Goal: Task Accomplishment & Management: Complete application form

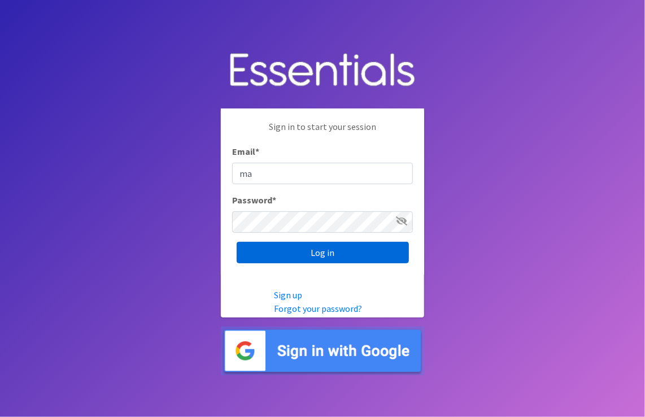
type input "m"
type input "e"
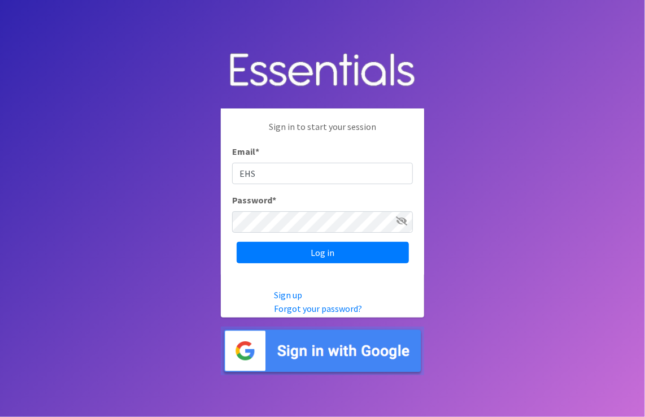
type input "EHSarea2diapers@pactheadstart.com"
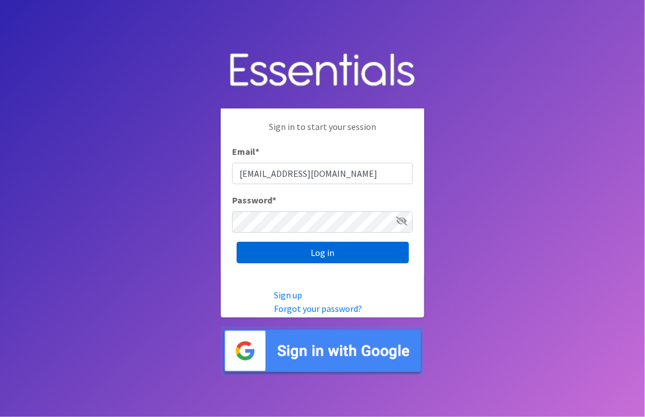
click at [321, 252] on input "Log in" at bounding box center [323, 252] width 172 height 21
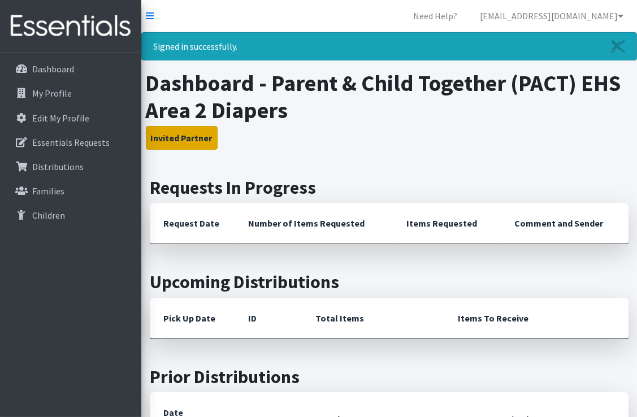
click at [178, 140] on button "Invited Partner" at bounding box center [182, 138] width 72 height 24
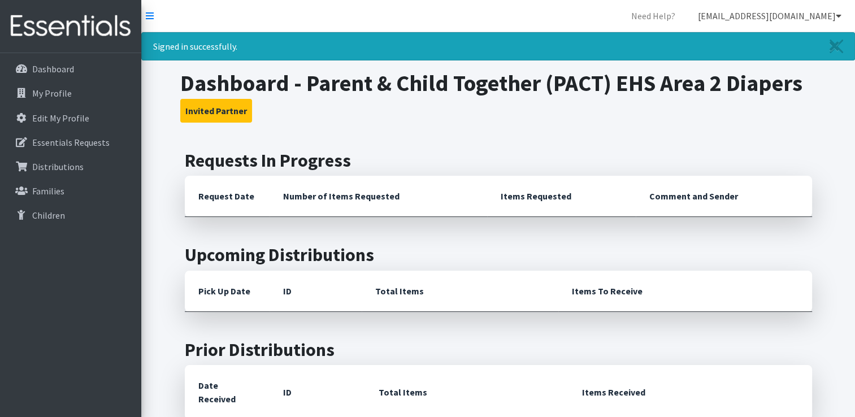
click at [636, 12] on link "[EMAIL_ADDRESS][DOMAIN_NAME]" at bounding box center [770, 16] width 162 height 23
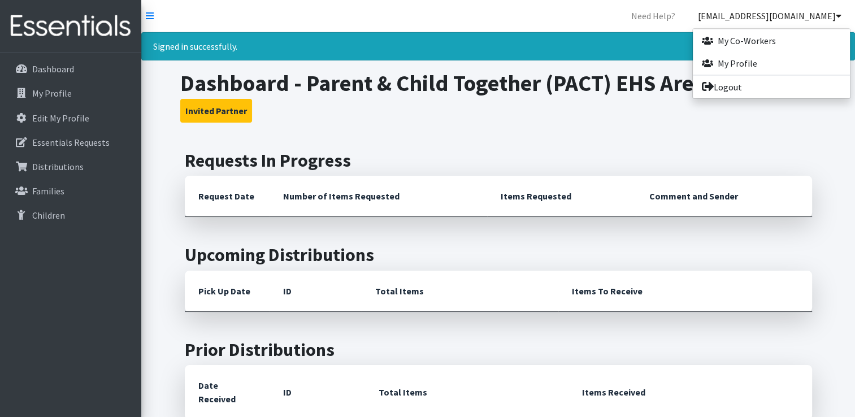
click at [636, 12] on link "[EMAIL_ADDRESS][DOMAIN_NAME]" at bounding box center [770, 16] width 162 height 23
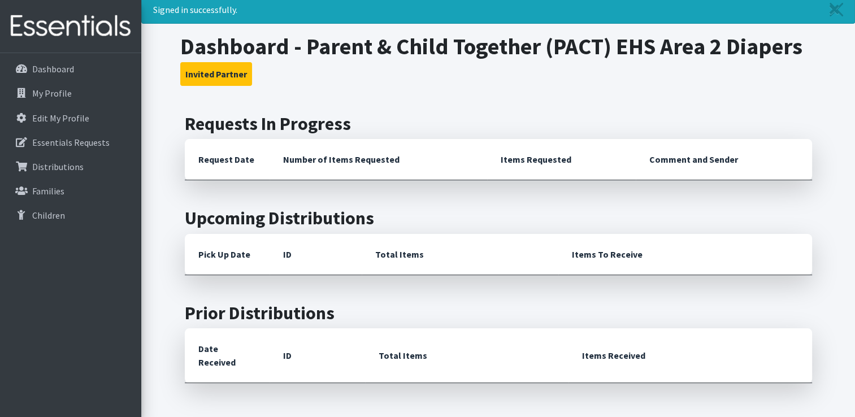
scroll to position [56, 0]
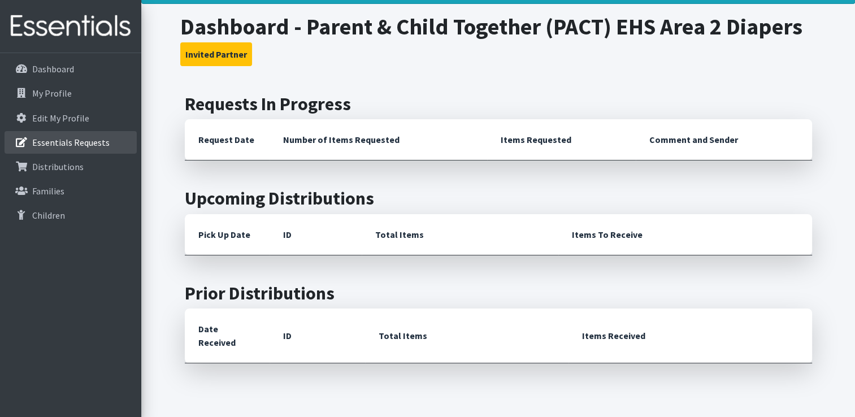
click at [97, 146] on p "Essentials Requests" at bounding box center [70, 142] width 77 height 11
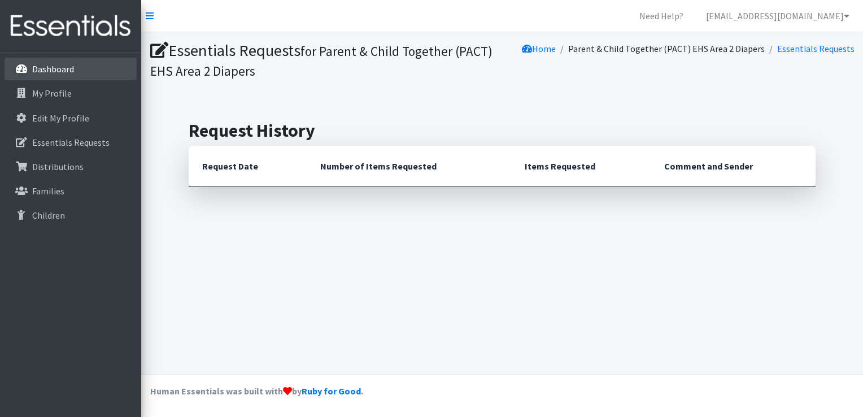
click at [70, 75] on link "Dashboard" at bounding box center [71, 69] width 132 height 23
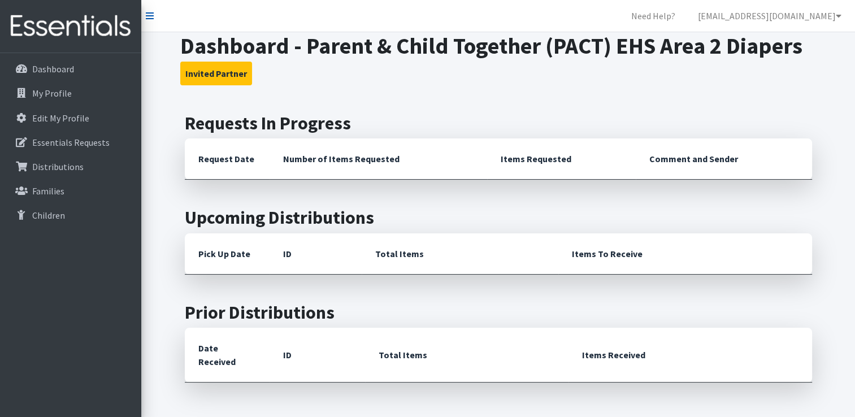
click at [152, 15] on icon at bounding box center [150, 15] width 8 height 9
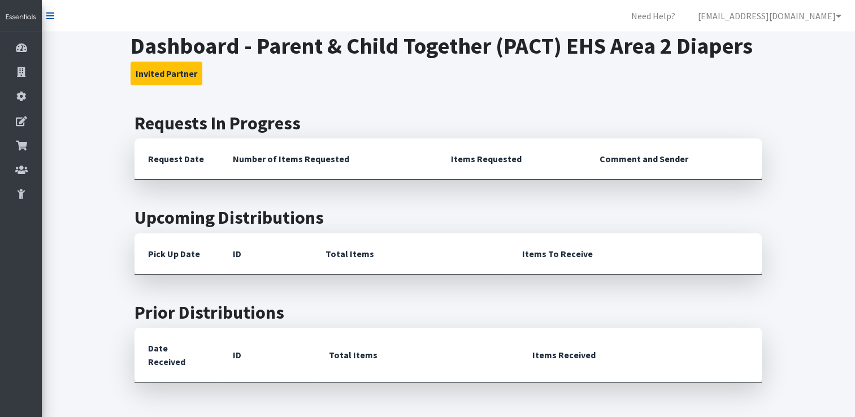
click at [52, 16] on icon at bounding box center [50, 15] width 8 height 9
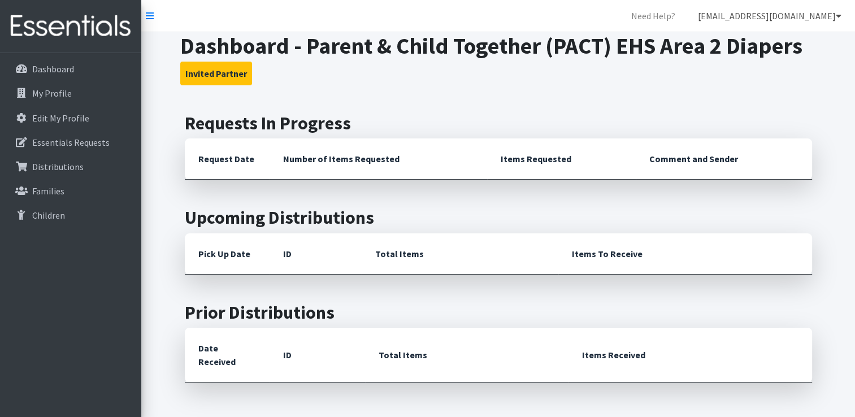
click at [827, 16] on link "[EMAIL_ADDRESS][DOMAIN_NAME]" at bounding box center [770, 16] width 162 height 23
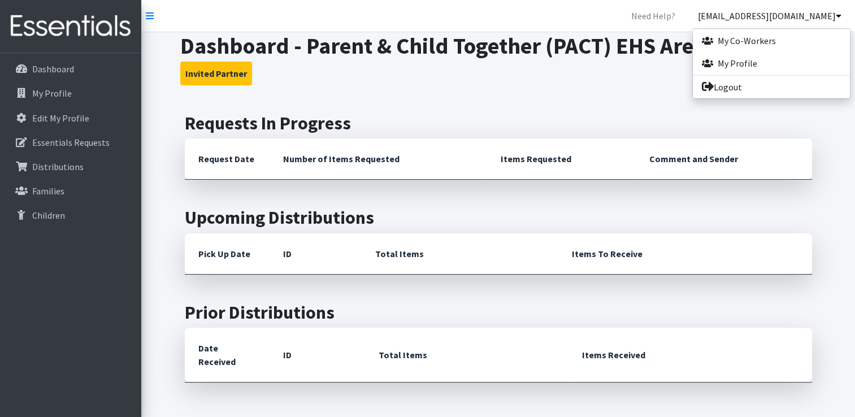
click at [547, 92] on div "Dashboard - Parent & Child Together (PACT) EHS Area 2 Diapers Invited Partner R…" at bounding box center [497, 309] width 713 height 554
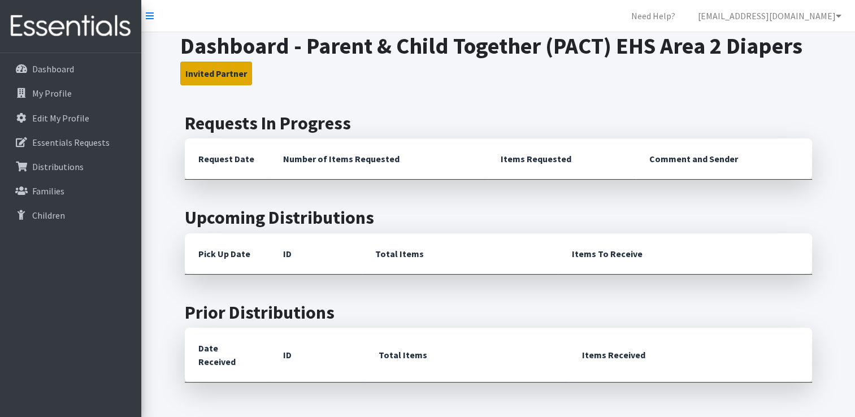
click at [212, 69] on button "Invited Partner" at bounding box center [216, 74] width 72 height 24
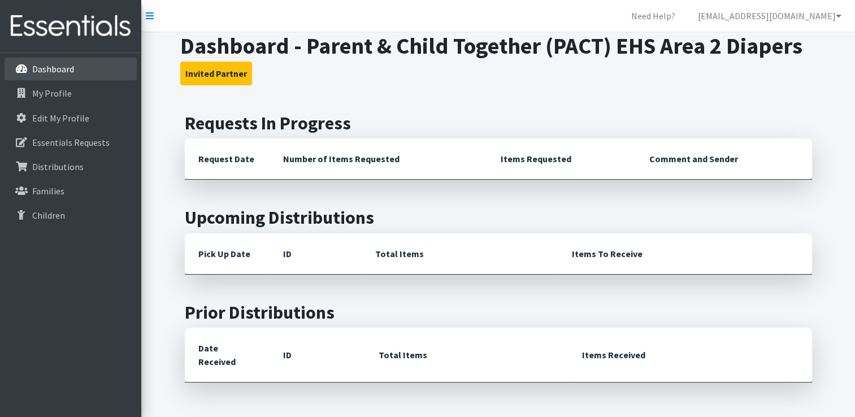
click at [59, 66] on p "Dashboard" at bounding box center [53, 68] width 42 height 11
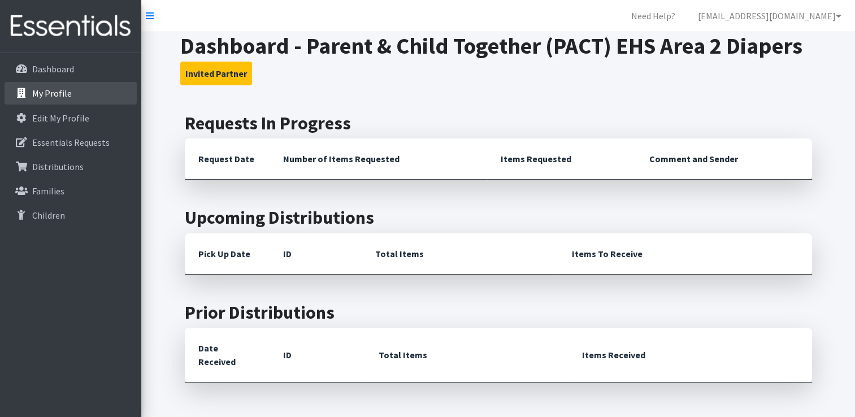
click at [42, 94] on p "My Profile" at bounding box center [52, 93] width 40 height 11
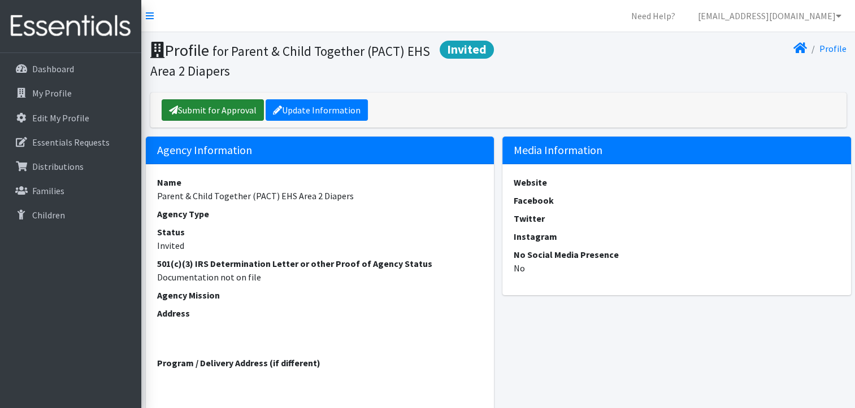
click at [220, 108] on link "Submit for Approval" at bounding box center [213, 109] width 102 height 21
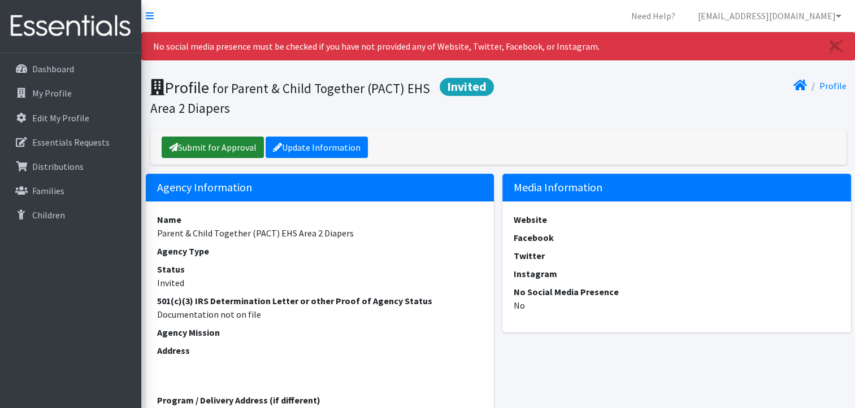
click at [210, 146] on link "Submit for Approval" at bounding box center [213, 147] width 102 height 21
click at [836, 43] on icon "Close" at bounding box center [834, 47] width 10 height 14
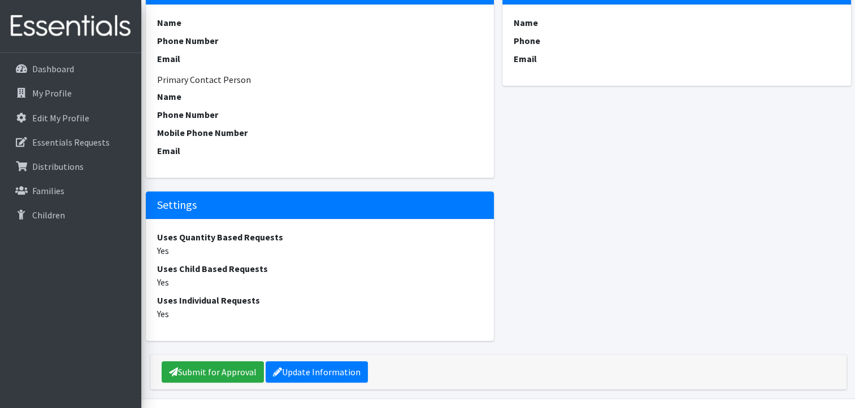
scroll to position [486, 0]
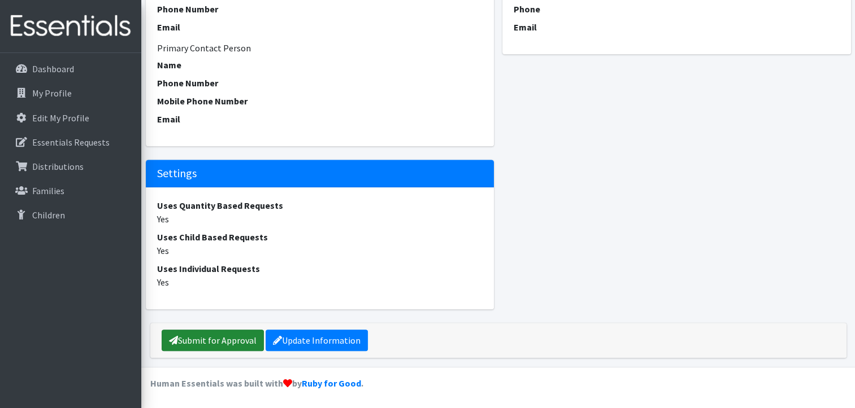
click at [221, 342] on link "Submit for Approval" at bounding box center [213, 340] width 102 height 21
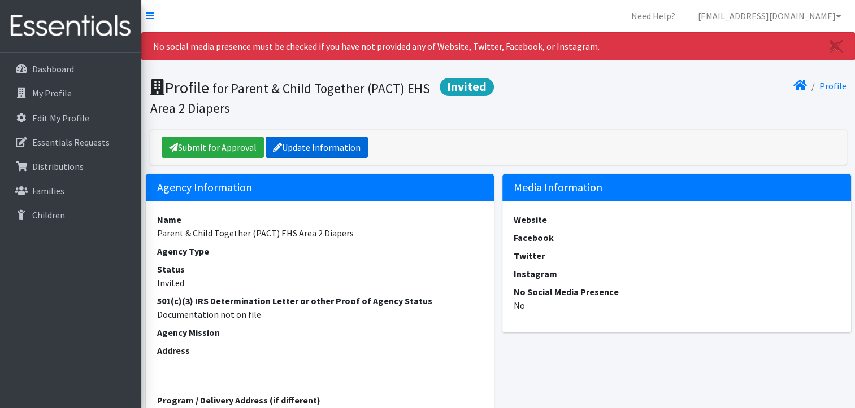
click at [320, 148] on link "Update Information" at bounding box center [316, 147] width 102 height 21
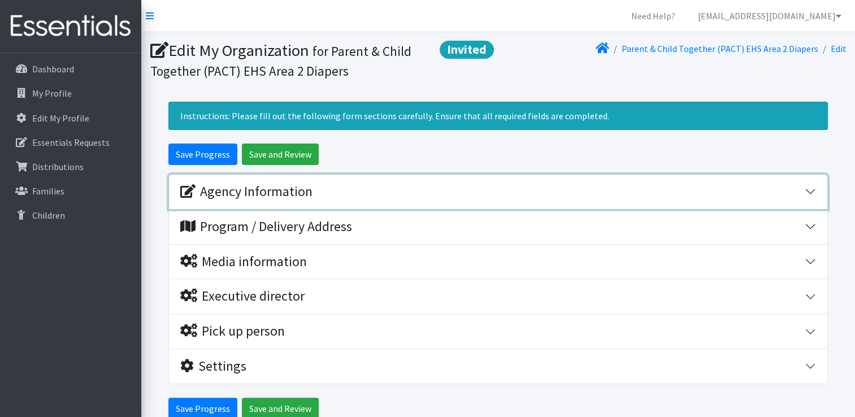
click at [811, 189] on button "Agency Information" at bounding box center [498, 192] width 658 height 34
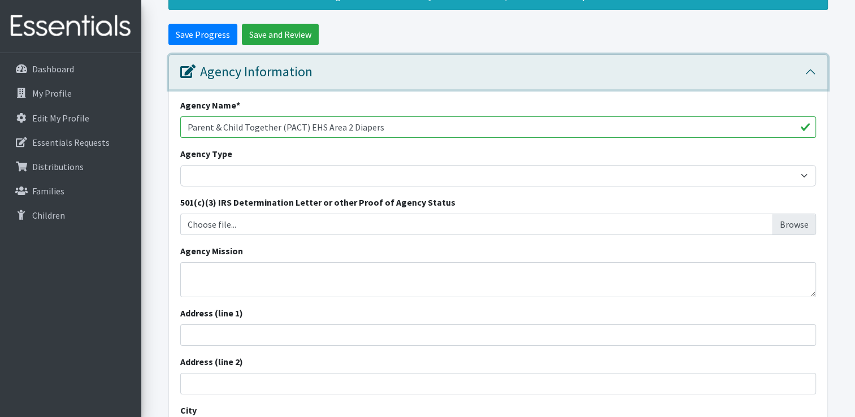
scroll to position [113, 0]
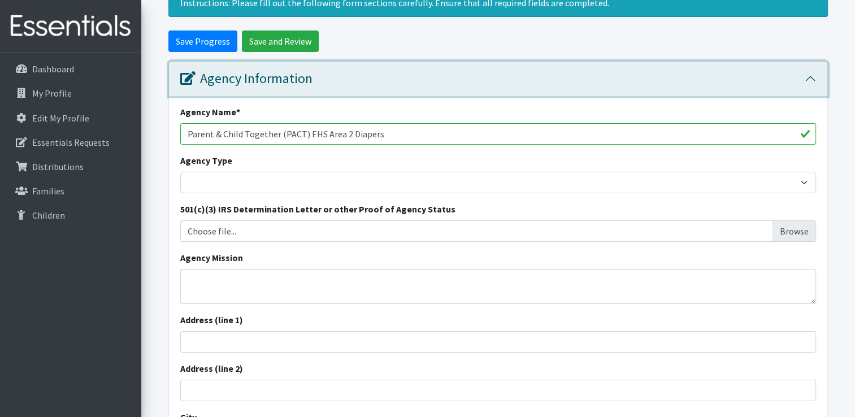
click at [809, 80] on button "Agency Information" at bounding box center [498, 79] width 658 height 34
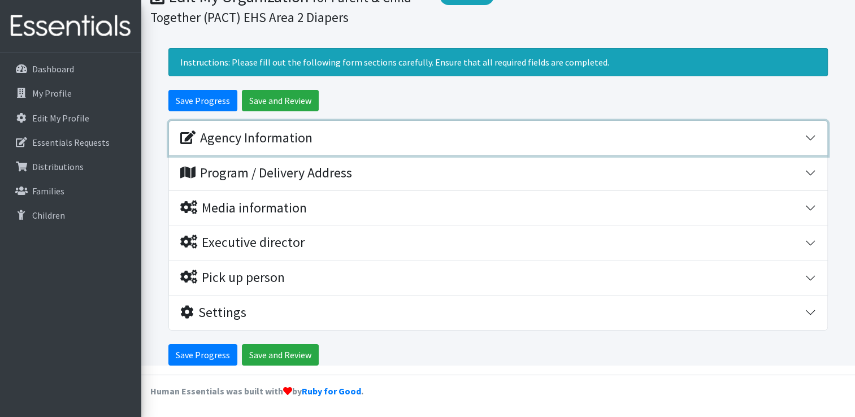
scroll to position [52, 0]
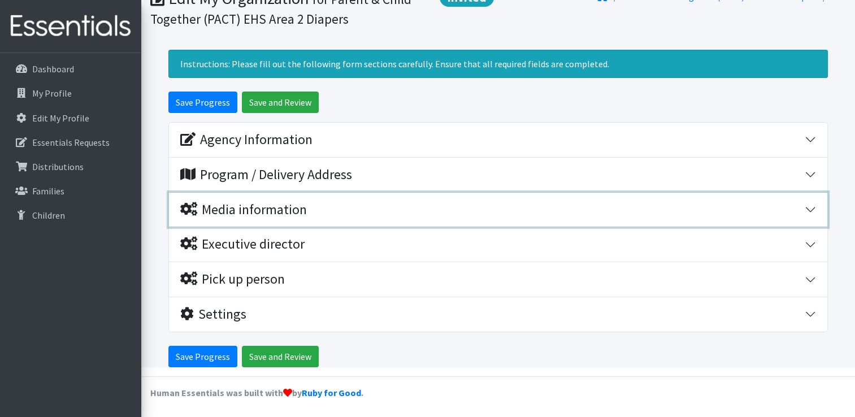
click at [809, 207] on button "Media information" at bounding box center [498, 210] width 658 height 34
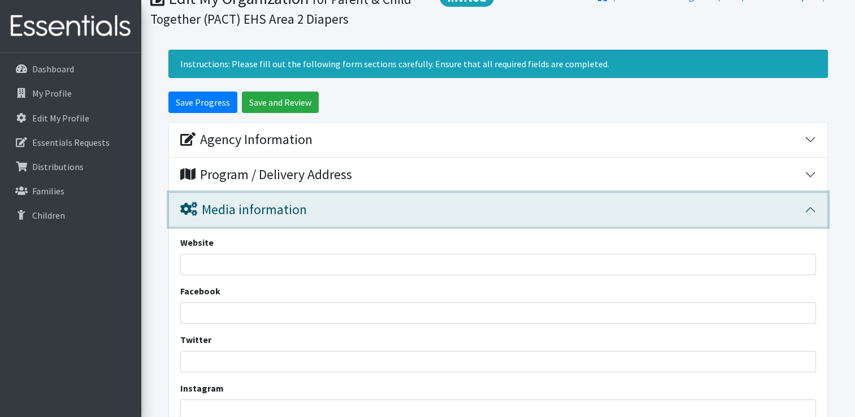
scroll to position [221, 0]
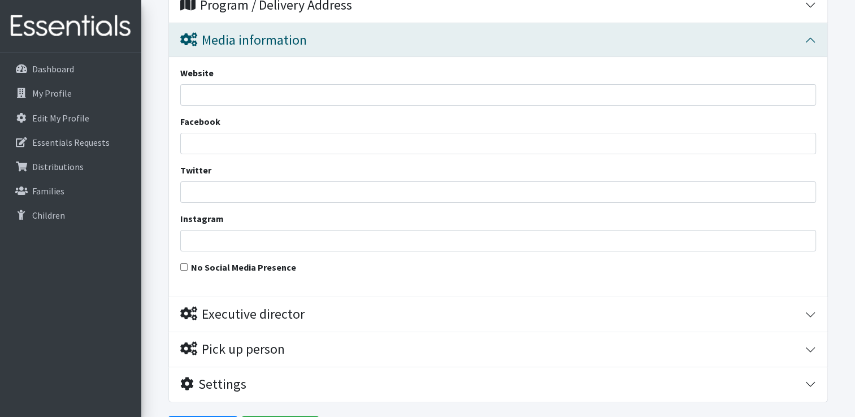
click at [182, 268] on input "No Social Media Presence" at bounding box center [183, 266] width 7 height 7
checkbox input "true"
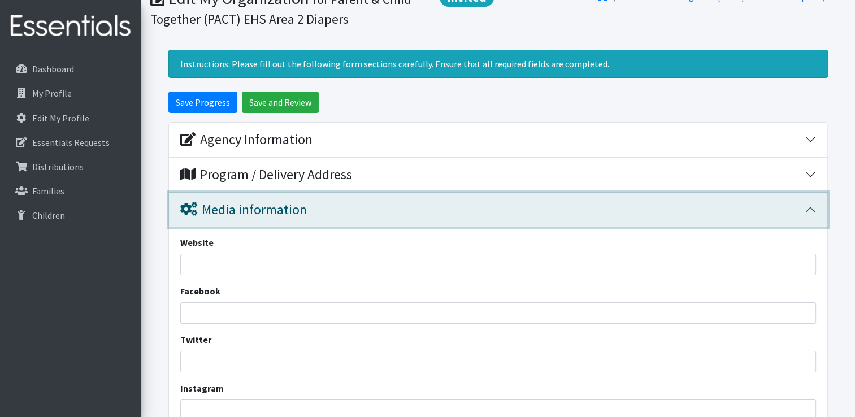
click at [812, 207] on button "Media information" at bounding box center [498, 210] width 658 height 34
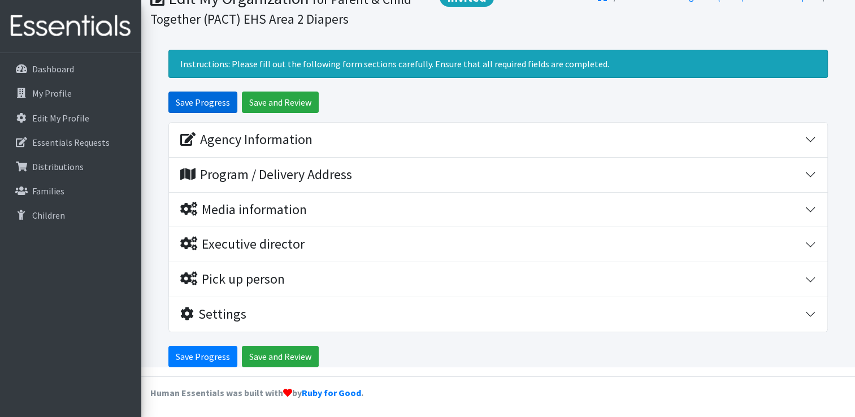
click at [183, 102] on input "Save Progress" at bounding box center [202, 102] width 69 height 21
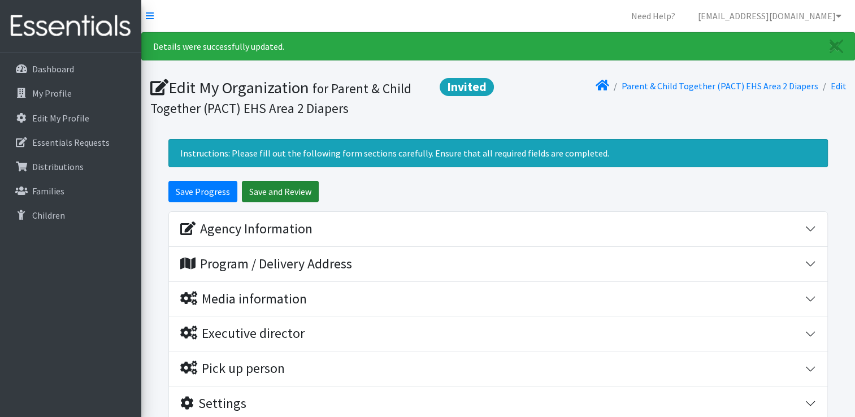
click at [264, 193] on input "Save and Review" at bounding box center [280, 191] width 77 height 21
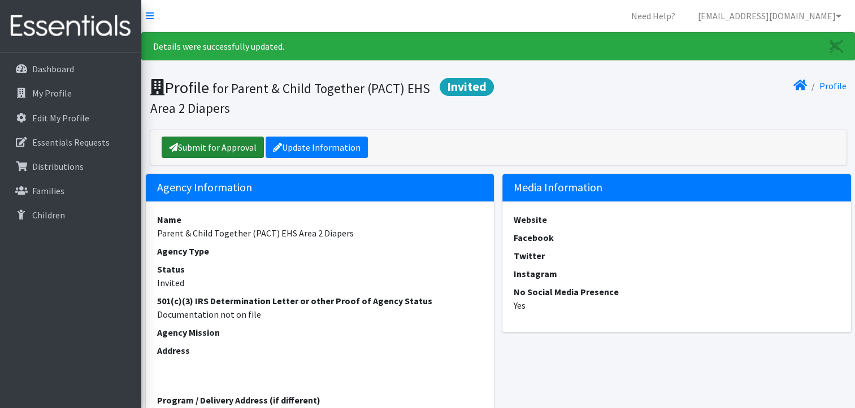
click at [212, 146] on link "Submit for Approval" at bounding box center [213, 147] width 102 height 21
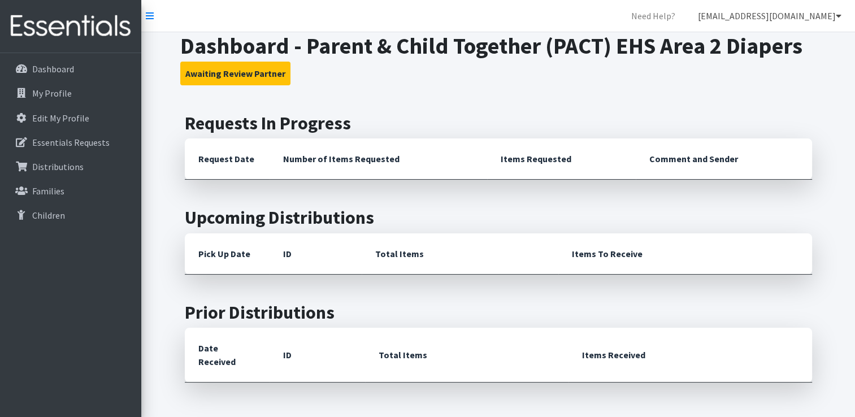
click at [837, 12] on icon at bounding box center [838, 15] width 6 height 9
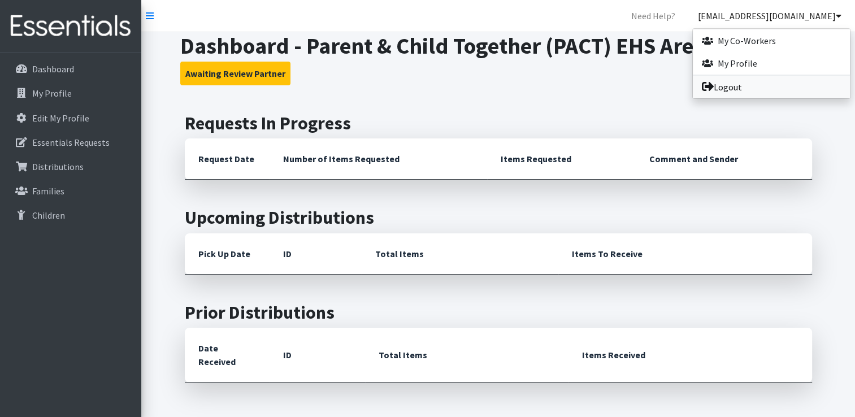
click at [757, 93] on link "Logout" at bounding box center [771, 87] width 157 height 23
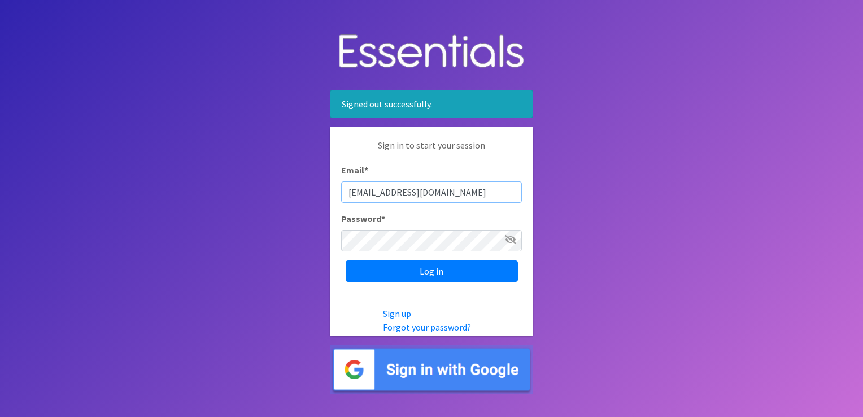
click at [385, 193] on input "EHSarea2diapers@pactheadstart.com" at bounding box center [431, 191] width 181 height 21
type input "EHSarea3diapers@pactheadstart.com"
click at [437, 272] on input "Log in" at bounding box center [432, 270] width 172 height 21
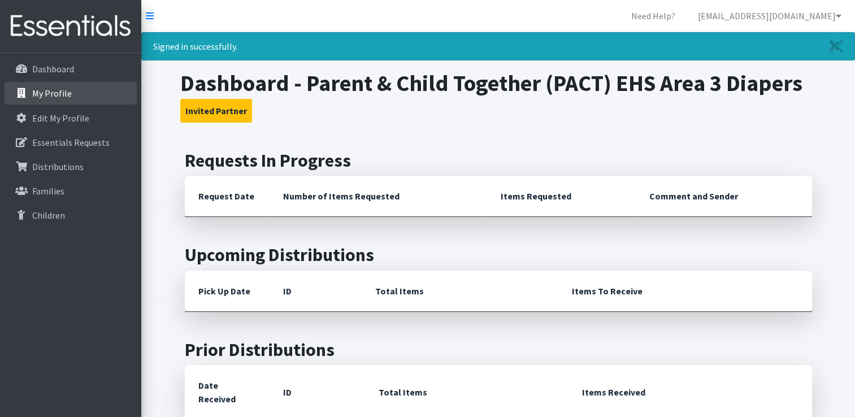
click at [41, 96] on p "My Profile" at bounding box center [52, 93] width 40 height 11
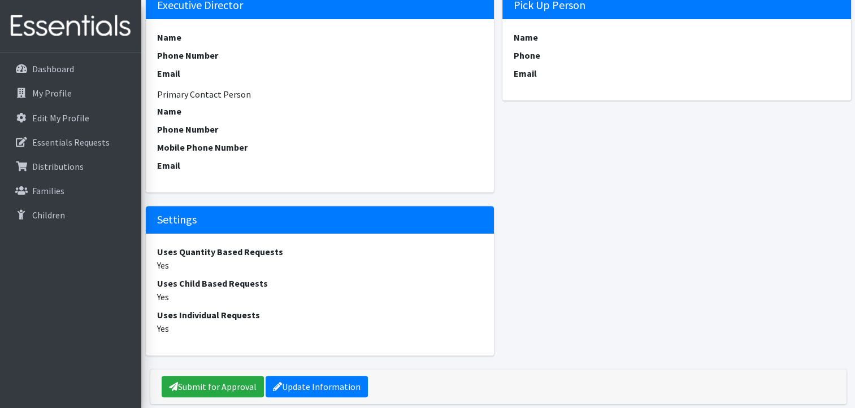
scroll to position [486, 0]
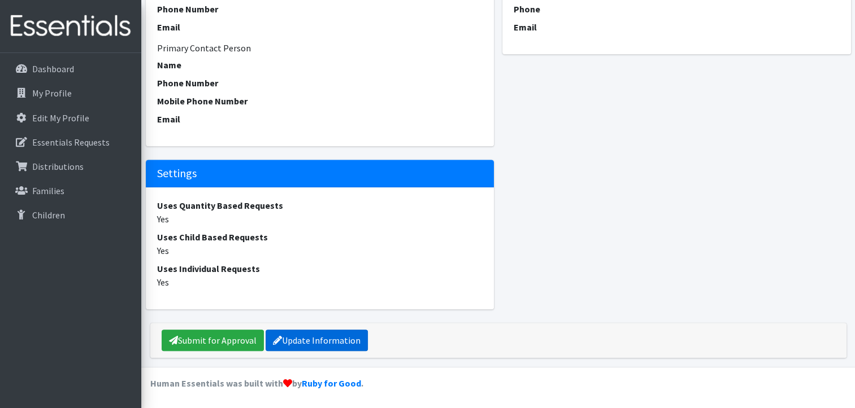
click at [316, 332] on link "Update Information" at bounding box center [316, 340] width 102 height 21
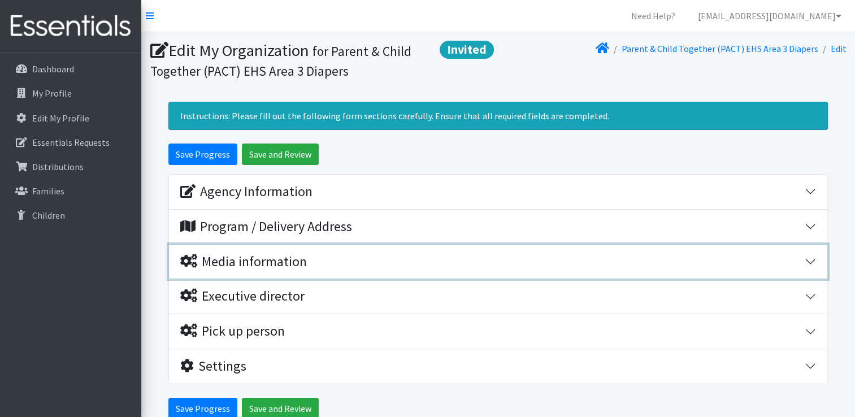
click at [809, 258] on button "Media information" at bounding box center [498, 262] width 658 height 34
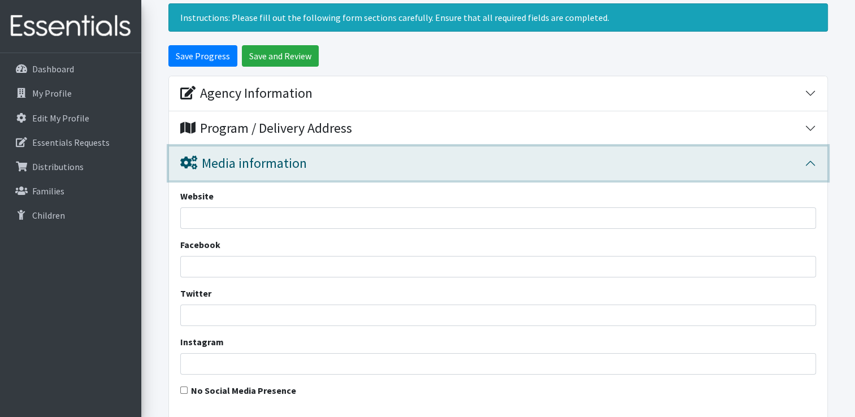
scroll to position [169, 0]
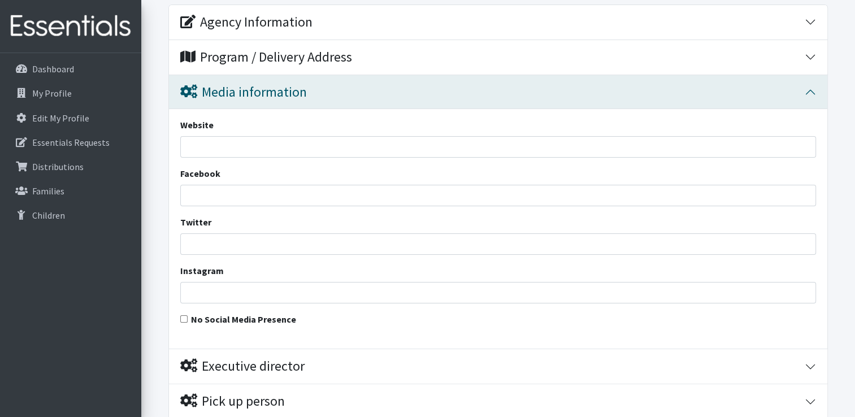
click at [183, 319] on input "No Social Media Presence" at bounding box center [183, 318] width 7 height 7
checkbox input "true"
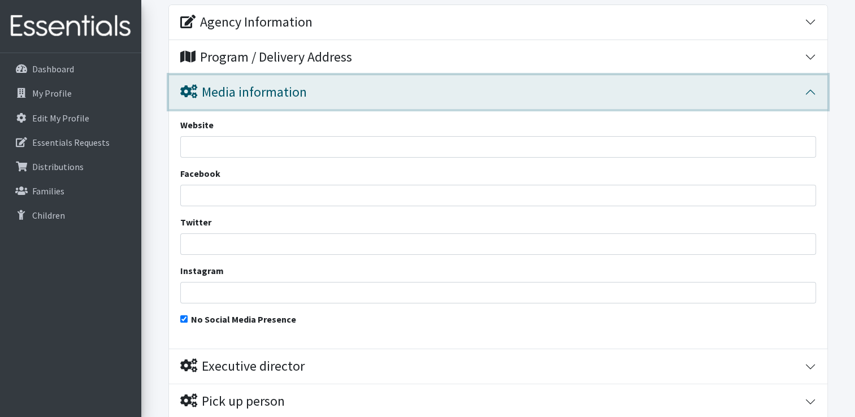
click at [813, 89] on button "Media information" at bounding box center [498, 92] width 658 height 34
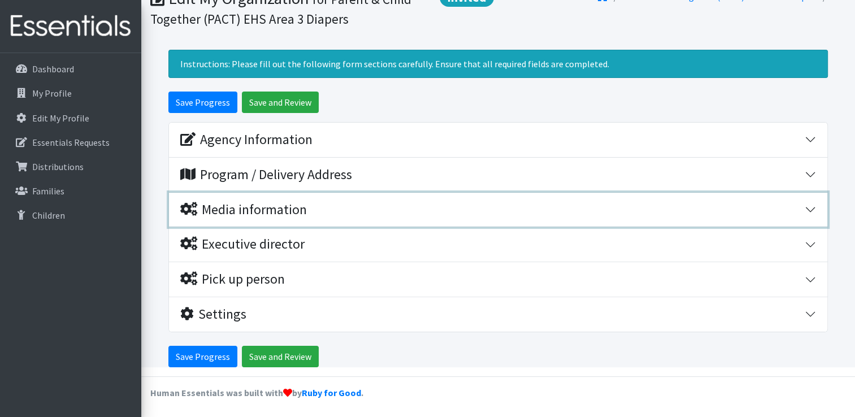
scroll to position [52, 0]
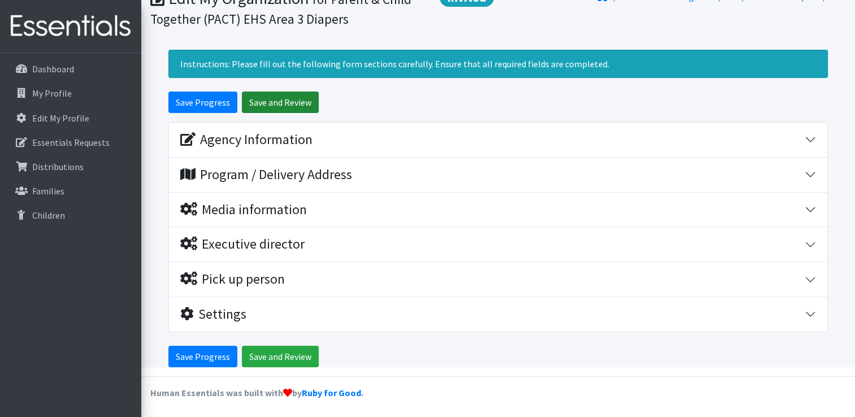
click at [283, 101] on input "Save and Review" at bounding box center [280, 102] width 77 height 21
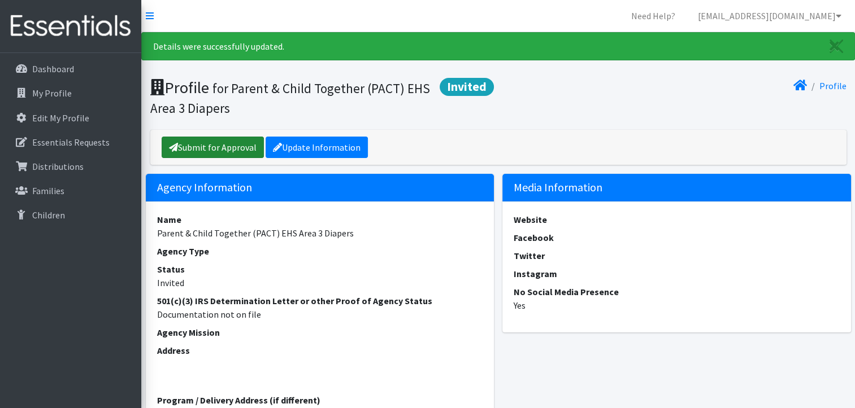
click at [221, 145] on link "Submit for Approval" at bounding box center [213, 147] width 102 height 21
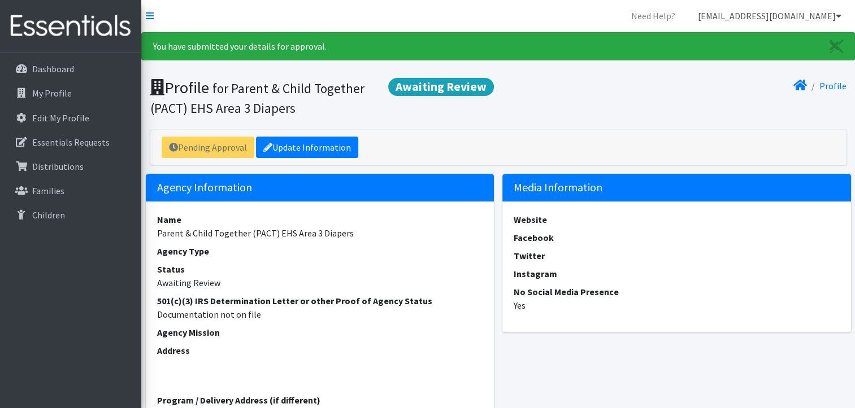
click at [836, 16] on icon at bounding box center [838, 15] width 6 height 9
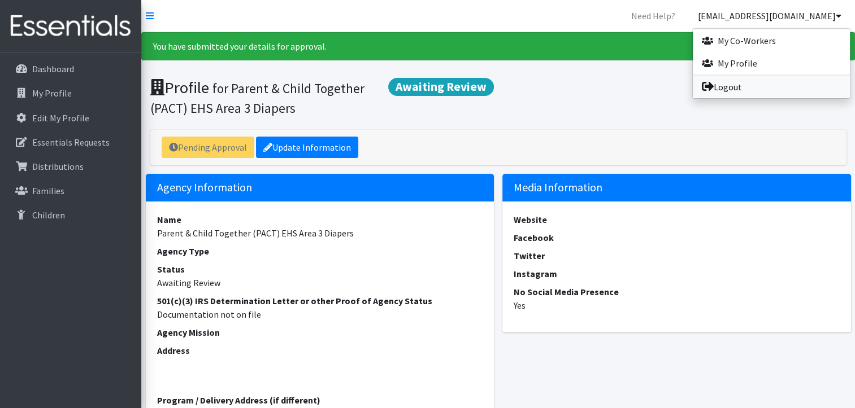
click at [770, 89] on link "Logout" at bounding box center [771, 87] width 157 height 23
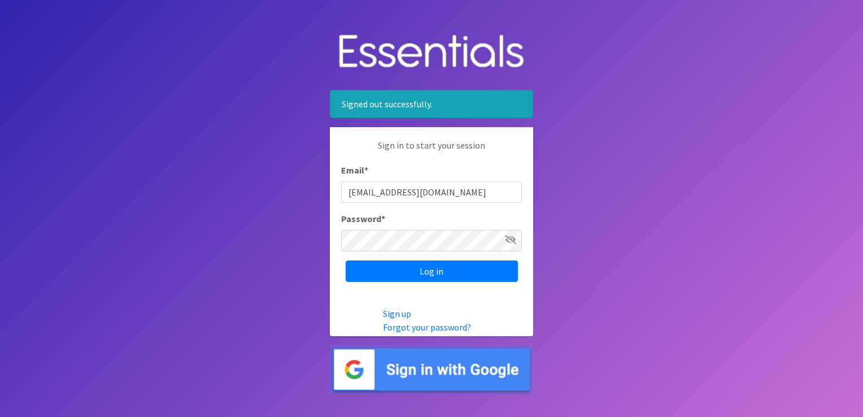
type input "Quincydiapers@pactheadstart.com"
click at [420, 267] on input "Log in" at bounding box center [432, 270] width 172 height 21
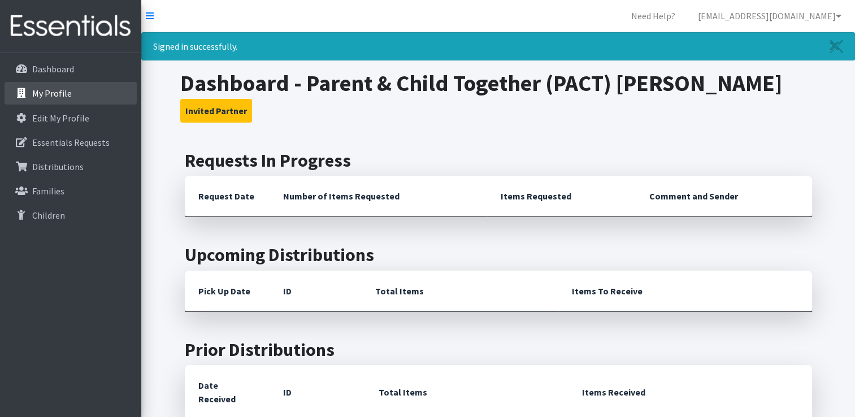
click at [70, 94] on link "My Profile" at bounding box center [71, 93] width 132 height 23
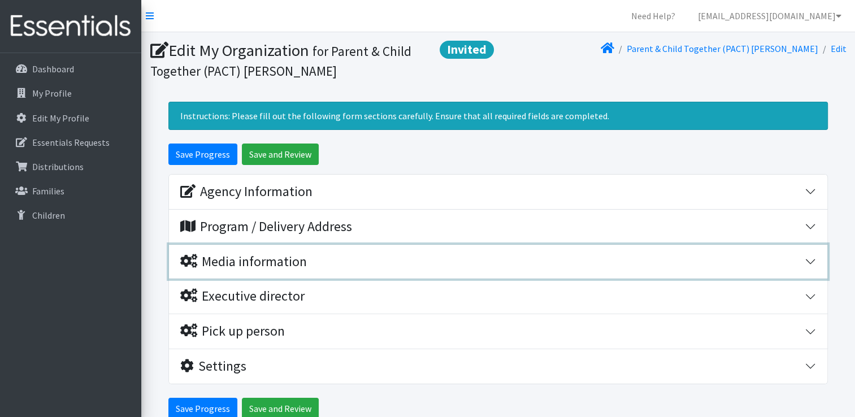
click at [805, 259] on button "Media information" at bounding box center [498, 262] width 658 height 34
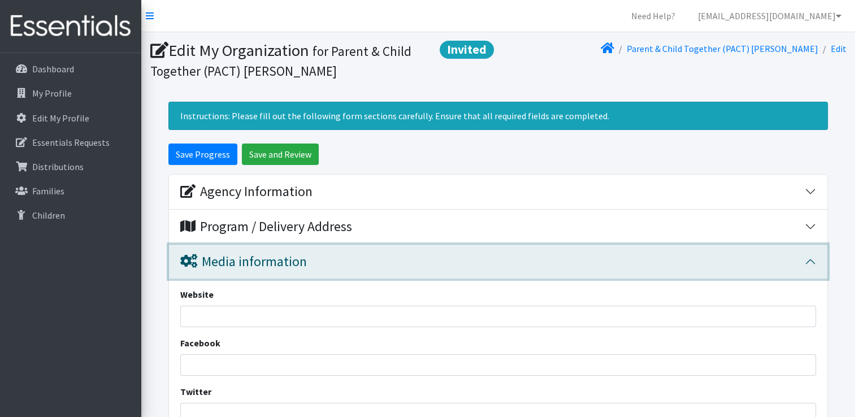
scroll to position [169, 0]
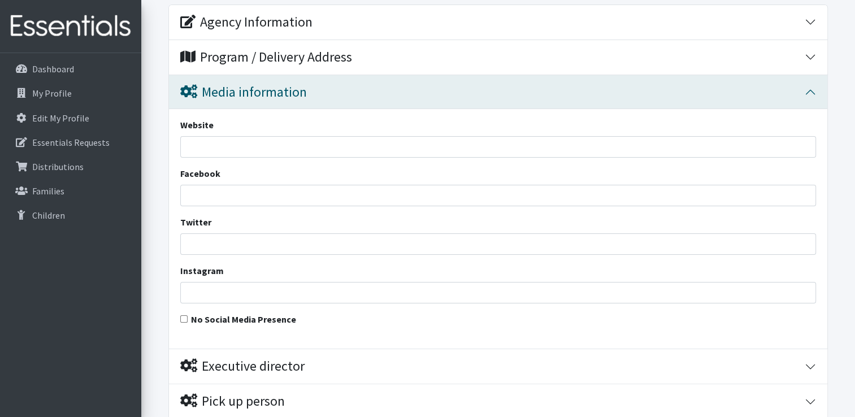
click at [186, 316] on input "No Social Media Presence" at bounding box center [183, 318] width 7 height 7
checkbox input "true"
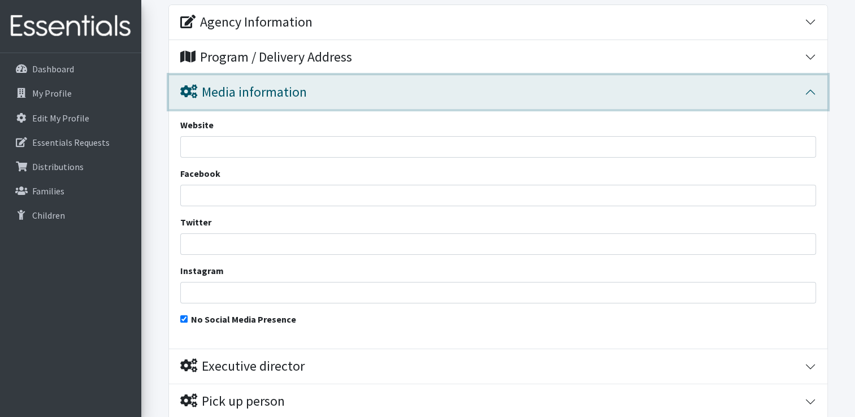
click at [811, 92] on button "Media information" at bounding box center [498, 92] width 658 height 34
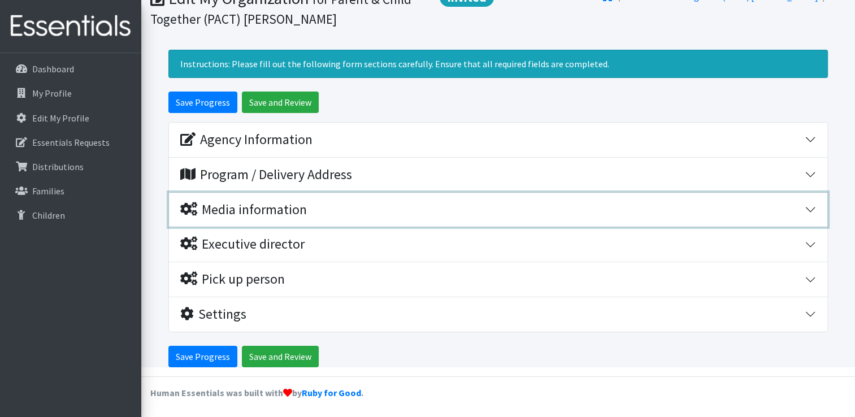
scroll to position [52, 0]
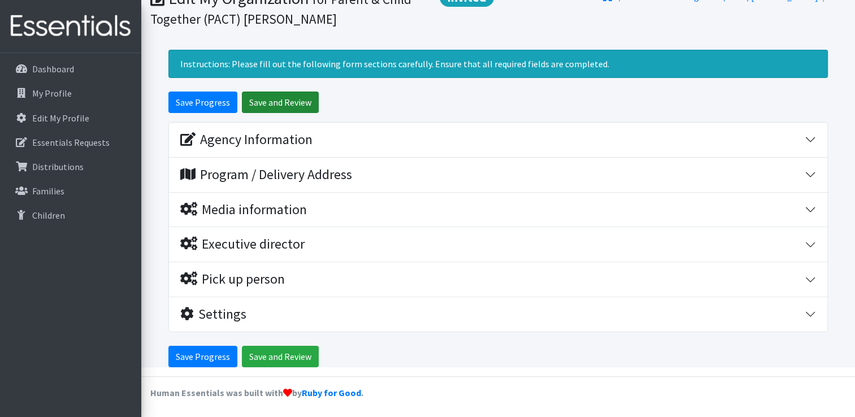
click at [278, 102] on input "Save and Review" at bounding box center [280, 102] width 77 height 21
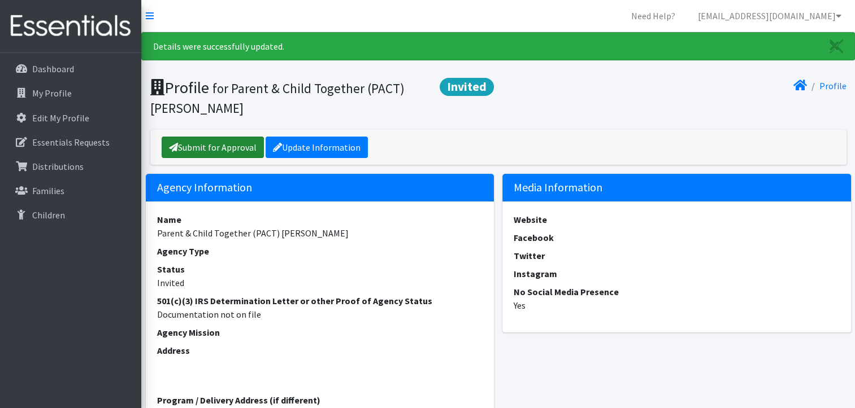
click at [215, 146] on link "Submit for Approval" at bounding box center [213, 147] width 102 height 21
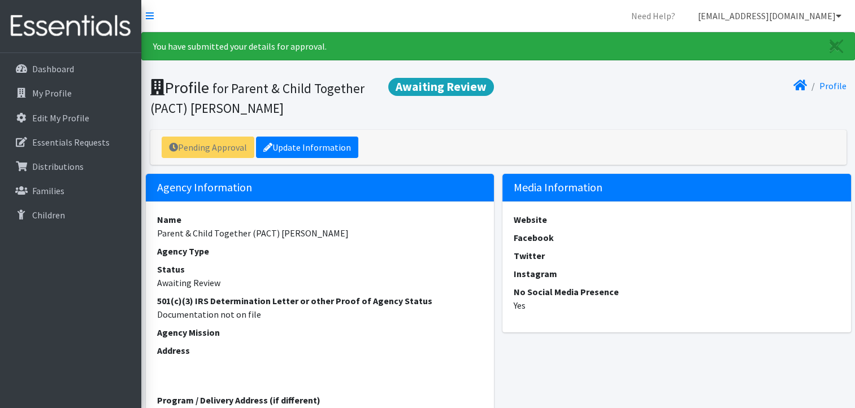
click at [829, 17] on link "quincydiapers@pactheadstart.com" at bounding box center [770, 16] width 162 height 23
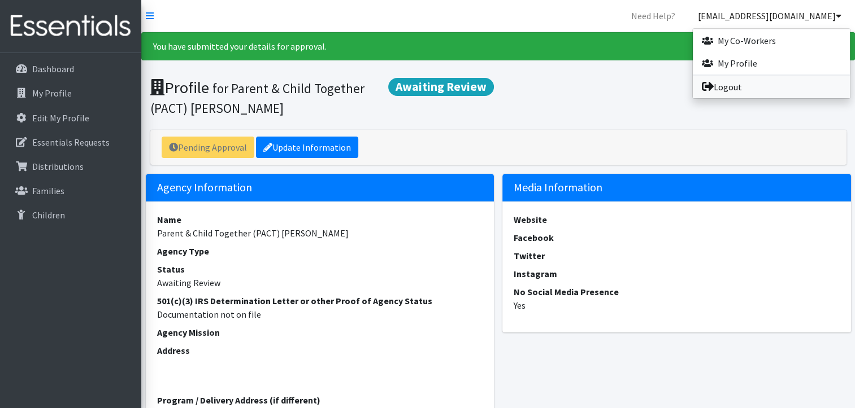
click at [737, 88] on link "Logout" at bounding box center [771, 87] width 157 height 23
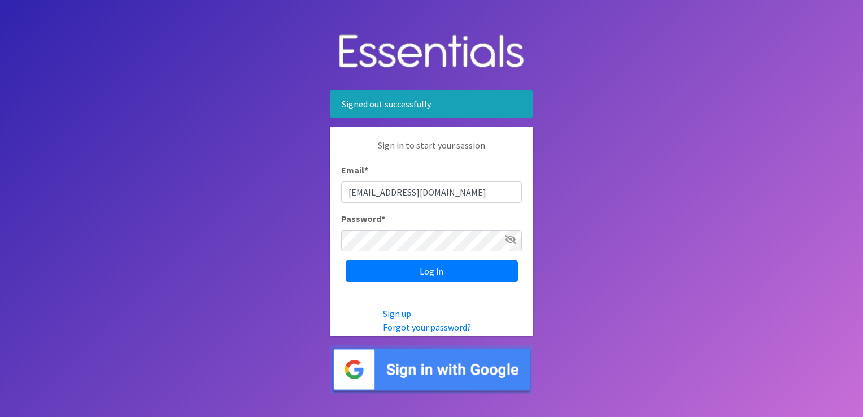
drag, startPoint x: 472, startPoint y: 191, endPoint x: 330, endPoint y: 185, distance: 141.9
click at [330, 185] on div "Sign in to start your session Email * [EMAIL_ADDRESS][DOMAIN_NAME] Password * L…" at bounding box center [431, 210] width 203 height 166
type input "[EMAIL_ADDRESS][DOMAIN_NAME]"
click at [425, 270] on input "Log in" at bounding box center [432, 270] width 172 height 21
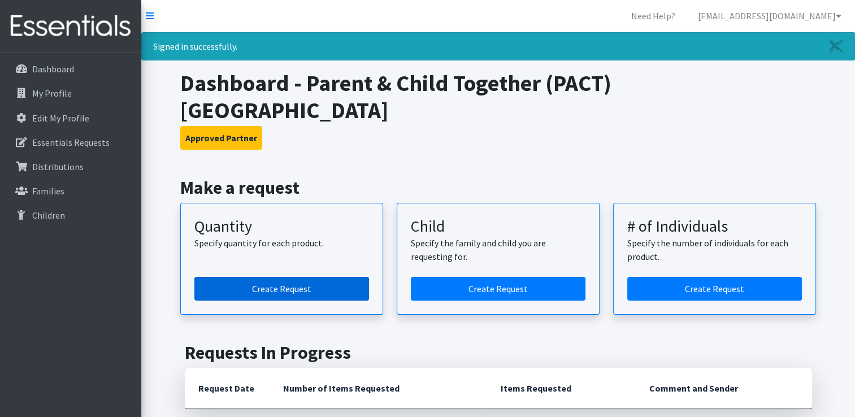
click at [282, 277] on link "Create Request" at bounding box center [281, 289] width 175 height 24
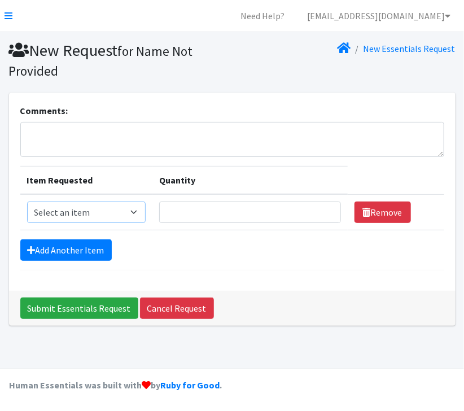
click at [133, 212] on select "Select an item Kids (Newborn) Kids (Size 1) Kids (Size 2) Kids (Size 3) Kids (S…" at bounding box center [86, 212] width 119 height 21
select select "3484"
click at [27, 202] on select "Select an item Kids (Newborn) Kids (Size 1) Kids (Size 2) Kids (Size 3) Kids (S…" at bounding box center [86, 212] width 119 height 21
click at [185, 212] on input "Quantity" at bounding box center [250, 212] width 182 height 21
type input "100"
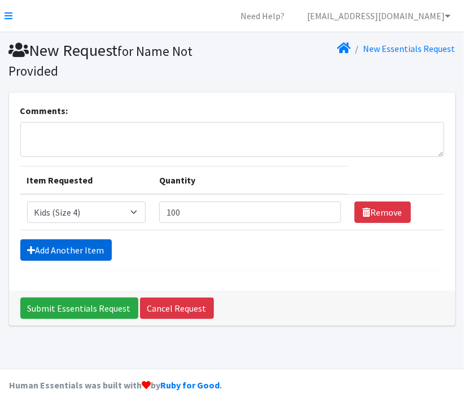
click at [68, 250] on link "Add Another Item" at bounding box center [66, 250] width 92 height 21
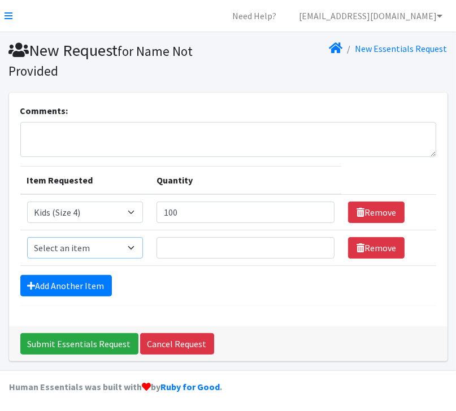
click at [134, 247] on select "Select an item Kids (Newborn) Kids (Size 1) Kids (Size 2) Kids (Size 3) Kids (S…" at bounding box center [85, 247] width 116 height 21
select select "3476"
click at [27, 237] on select "Select an item Kids (Newborn) Kids (Size 1) Kids (Size 2) Kids (Size 3) Kids (S…" at bounding box center [85, 247] width 116 height 21
click at [194, 247] on input "Quantity" at bounding box center [245, 247] width 178 height 21
type input "250"
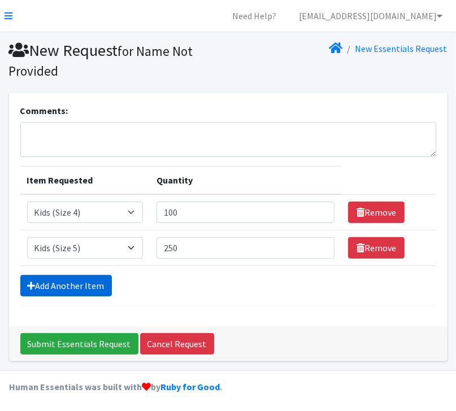
click at [68, 286] on link "Add Another Item" at bounding box center [66, 285] width 92 height 21
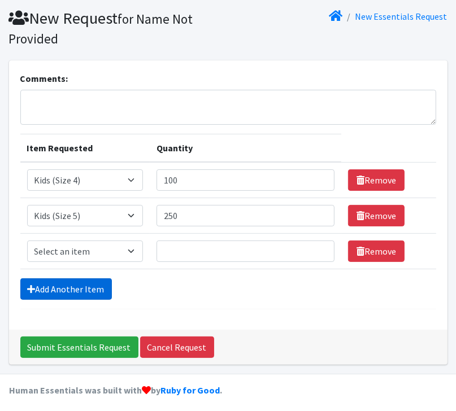
scroll to position [36, 0]
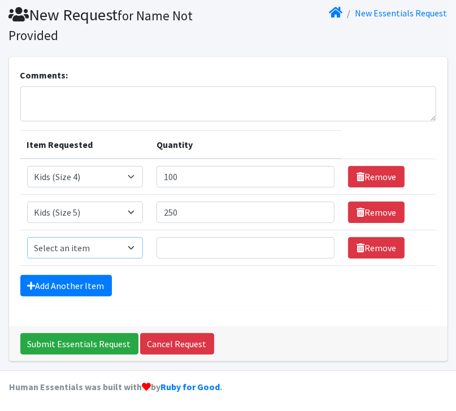
click at [137, 246] on select "Select an item Kids (Newborn) Kids (Size 1) Kids (Size 2) Kids (Size 3) Kids (S…" at bounding box center [85, 247] width 116 height 21
select select "3486"
click at [27, 237] on select "Select an item Kids (Newborn) Kids (Size 1) Kids (Size 2) Kids (Size 3) Kids (S…" at bounding box center [85, 247] width 116 height 21
click at [181, 249] on input "Quantity" at bounding box center [245, 247] width 178 height 21
type input "100"
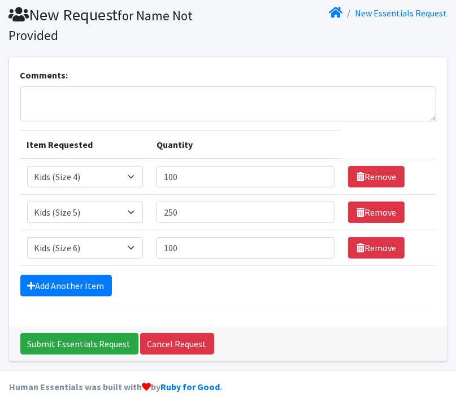
click at [181, 293] on div "Add Another Item" at bounding box center [228, 285] width 416 height 21
click at [90, 341] on input "Submit Essentials Request" at bounding box center [79, 343] width 118 height 21
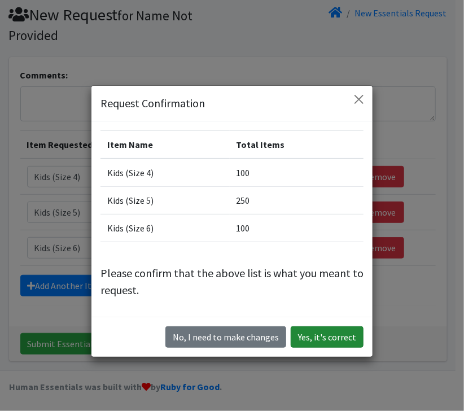
click at [326, 334] on button "Yes, it's correct" at bounding box center [327, 336] width 73 height 21
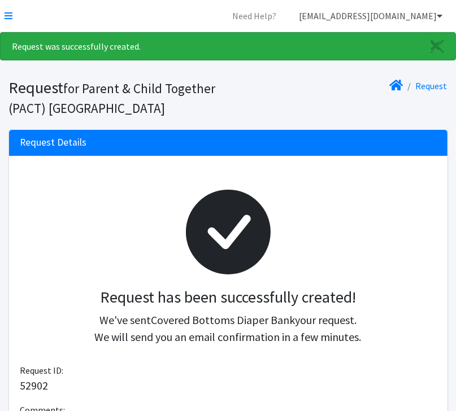
click at [436, 15] on link "[EMAIL_ADDRESS][DOMAIN_NAME]" at bounding box center [371, 16] width 162 height 23
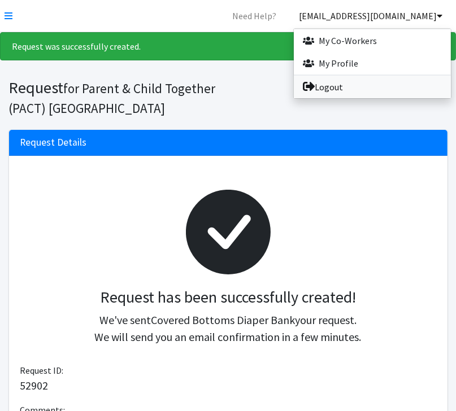
click at [371, 84] on link "Logout" at bounding box center [372, 87] width 157 height 23
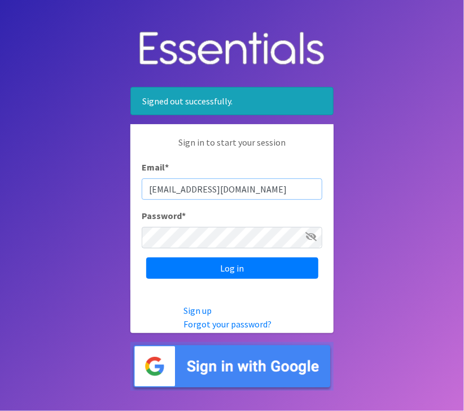
click at [175, 187] on input "[EMAIL_ADDRESS][DOMAIN_NAME]" at bounding box center [232, 188] width 181 height 21
type input "[EMAIL_ADDRESS][DOMAIN_NAME]"
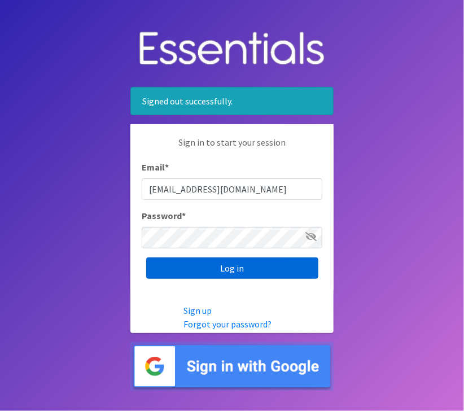
click at [230, 269] on input "Log in" at bounding box center [232, 268] width 172 height 21
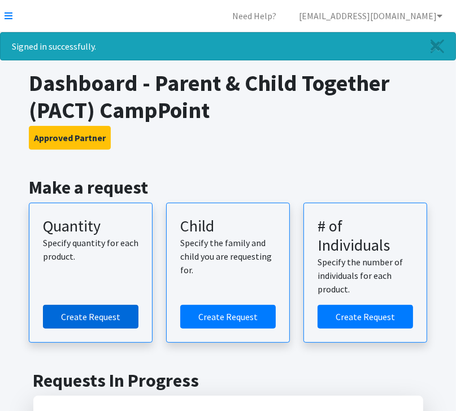
click at [82, 326] on link "Create Request" at bounding box center [90, 317] width 95 height 24
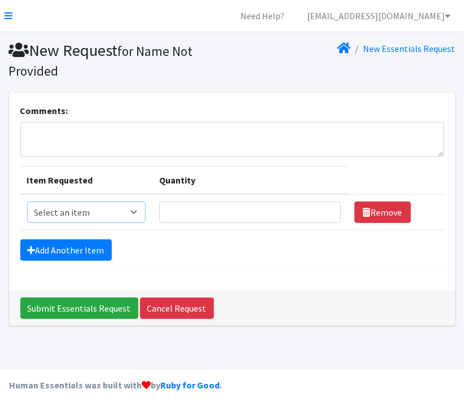
click at [135, 209] on select "Select an item Kids (Newborn) Kids (Size 1) Kids (Size 2) Kids (Size 3) Kids (S…" at bounding box center [86, 212] width 119 height 21
select select "3493"
click at [27, 202] on select "Select an item Kids (Newborn) Kids (Size 1) Kids (Size 2) Kids (Size 3) Kids (S…" at bounding box center [86, 212] width 119 height 21
click at [181, 210] on input "Quantity" at bounding box center [250, 212] width 182 height 21
type input "75"
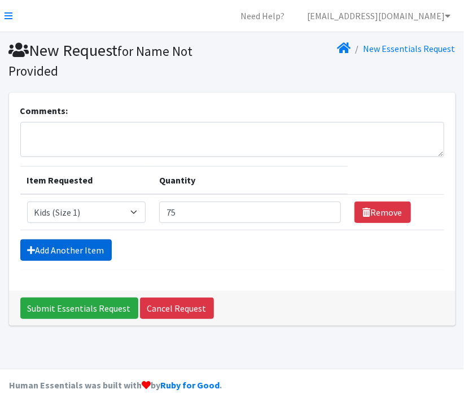
click at [72, 248] on link "Add Another Item" at bounding box center [66, 250] width 92 height 21
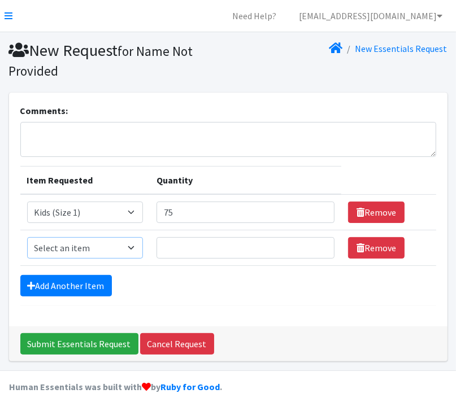
click at [132, 246] on select "Select an item Kids (Newborn) Kids (Size 1) Kids (Size 2) Kids (Size 3) Kids (S…" at bounding box center [85, 247] width 116 height 21
select select "3484"
click at [27, 237] on select "Select an item Kids (Newborn) Kids (Size 1) Kids (Size 2) Kids (Size 3) Kids (S…" at bounding box center [85, 247] width 116 height 21
click at [192, 246] on input "Quantity" at bounding box center [245, 247] width 178 height 21
type input "100"
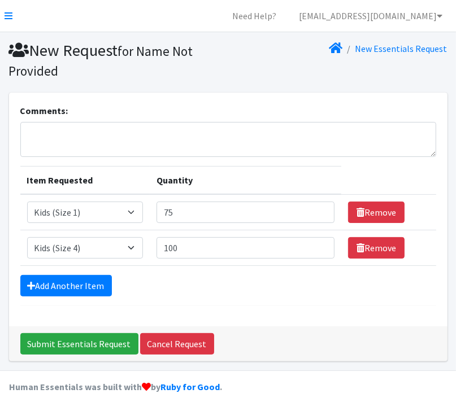
drag, startPoint x: 136, startPoint y: 297, endPoint x: 137, endPoint y: 303, distance: 6.9
click at [137, 303] on form "Comments: Item Requested Quantity Item Requested Select an item Kids (Newborn) …" at bounding box center [228, 205] width 416 height 202
click at [80, 341] on input "Submit Essentials Request" at bounding box center [79, 343] width 118 height 21
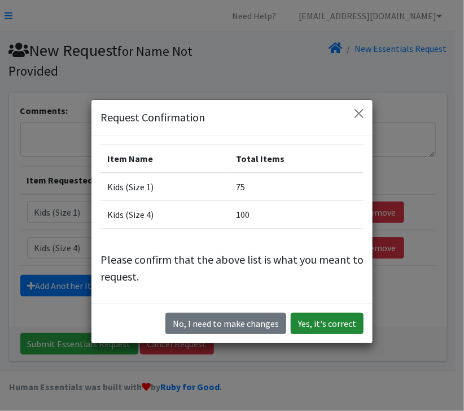
click at [321, 325] on button "Yes, it's correct" at bounding box center [327, 323] width 73 height 21
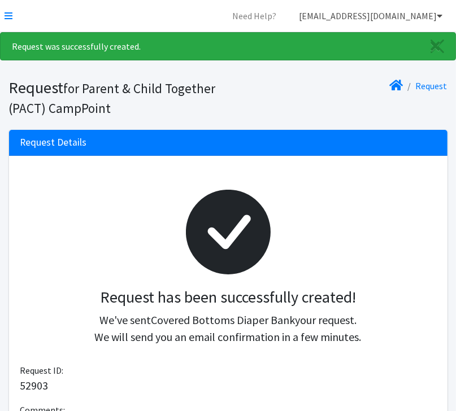
click at [438, 13] on icon at bounding box center [440, 15] width 6 height 9
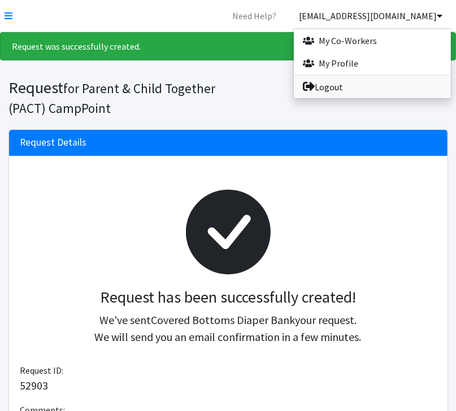
click at [386, 81] on link "Logout" at bounding box center [372, 87] width 157 height 23
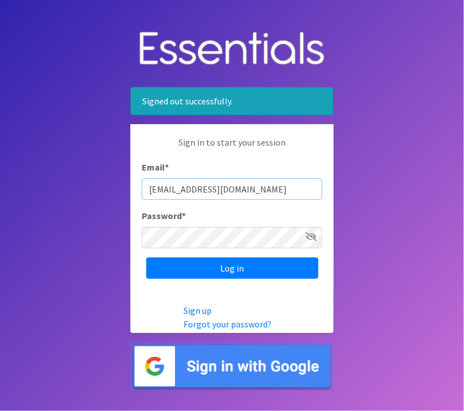
click at [183, 189] on input "[EMAIL_ADDRESS][DOMAIN_NAME]" at bounding box center [232, 188] width 181 height 21
type input "[EMAIL_ADDRESS][DOMAIN_NAME]"
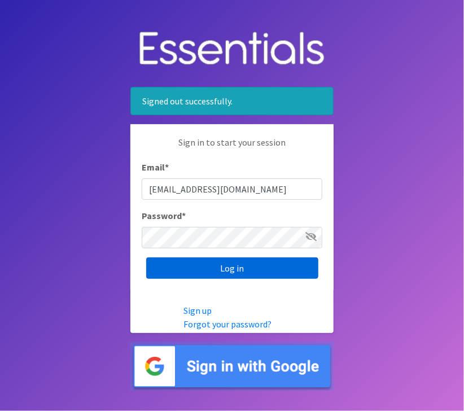
click at [244, 266] on input "Log in" at bounding box center [232, 268] width 172 height 21
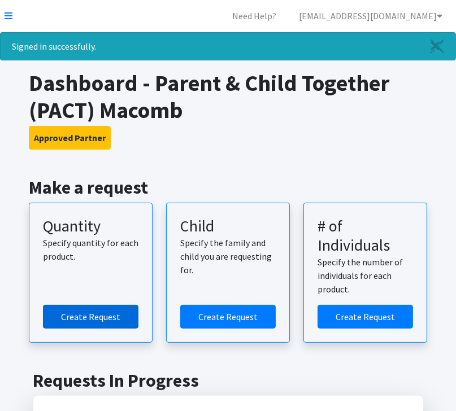
click at [88, 315] on link "Create Request" at bounding box center [90, 317] width 95 height 24
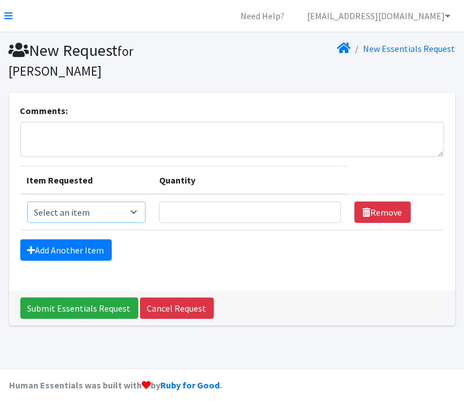
click at [136, 202] on select "Select an item Kids (Newborn) Kids (Size 1) Kids (Size 2) Kids (Size 3) Kids (S…" at bounding box center [86, 212] width 119 height 21
select select "3493"
click at [27, 202] on select "Select an item Kids (Newborn) Kids (Size 1) Kids (Size 2) Kids (Size 3) Kids (S…" at bounding box center [86, 212] width 119 height 21
click at [172, 202] on input "Quantity" at bounding box center [250, 212] width 182 height 21
type input "75"
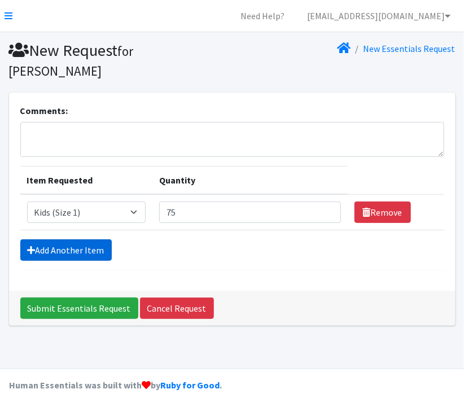
click at [70, 240] on link "Add Another Item" at bounding box center [66, 250] width 92 height 21
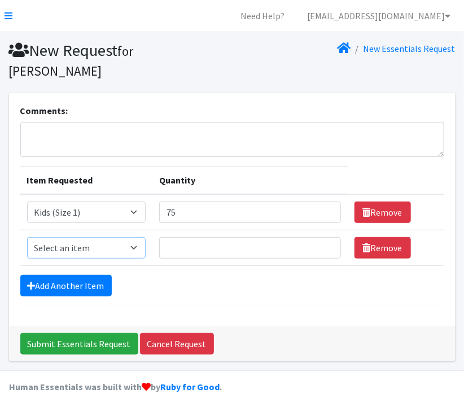
click at [136, 237] on select "Select an item Kids (Newborn) Kids (Size 1) Kids (Size 2) Kids (Size 3) Kids (S…" at bounding box center [86, 247] width 119 height 21
select select "3487"
click at [27, 237] on select "Select an item Kids (Newborn) Kids (Size 1) Kids (Size 2) Kids (Size 3) Kids (S…" at bounding box center [86, 247] width 119 height 21
click at [186, 237] on input "Quantity" at bounding box center [250, 247] width 182 height 21
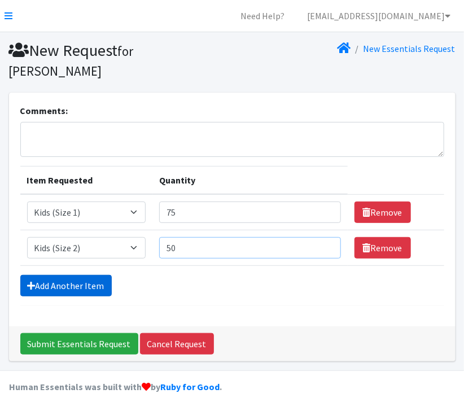
type input "50"
click at [79, 275] on link "Add Another Item" at bounding box center [66, 285] width 92 height 21
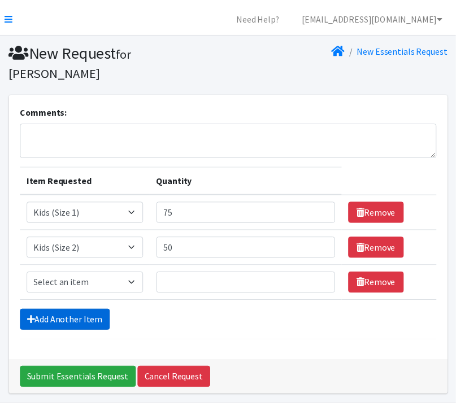
scroll to position [16, 0]
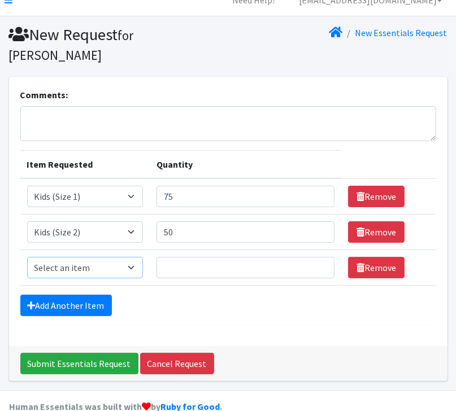
click at [138, 257] on select "Select an item Kids (Newborn) Kids (Size 1) Kids (Size 2) Kids (Size 3) Kids (S…" at bounding box center [85, 267] width 116 height 21
select select "3483"
click at [27, 257] on select "Select an item Kids (Newborn) Kids (Size 1) Kids (Size 2) Kids (Size 3) Kids (S…" at bounding box center [85, 267] width 116 height 21
click at [177, 257] on input "Quantity" at bounding box center [245, 267] width 178 height 21
type input "200"
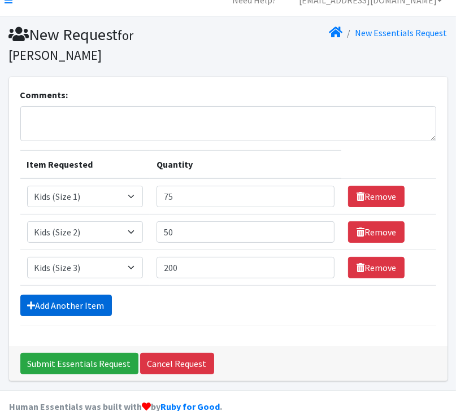
click at [63, 295] on link "Add Another Item" at bounding box center [66, 305] width 92 height 21
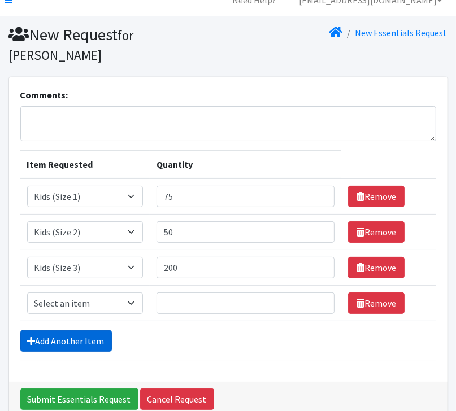
scroll to position [52, 0]
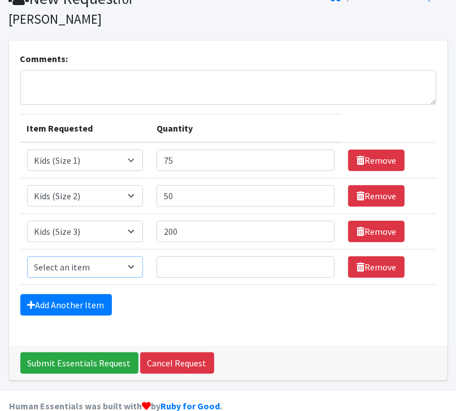
click at [133, 256] on select "Select an item Kids (Newborn) Kids (Size 1) Kids (Size 2) Kids (Size 3) Kids (S…" at bounding box center [85, 266] width 116 height 21
select select "3484"
click at [27, 256] on select "Select an item Kids (Newborn) Kids (Size 1) Kids (Size 2) Kids (Size 3) Kids (S…" at bounding box center [85, 266] width 116 height 21
click at [173, 256] on input "Quantity" at bounding box center [245, 266] width 178 height 21
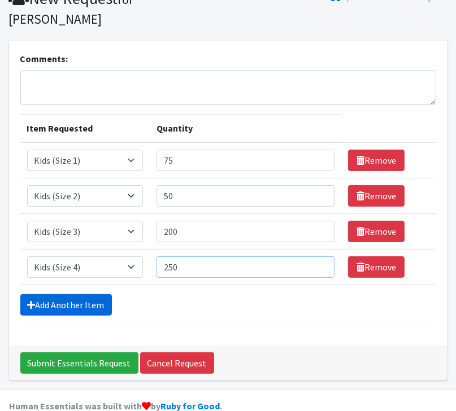
type input "250"
click at [71, 294] on link "Add Another Item" at bounding box center [66, 304] width 92 height 21
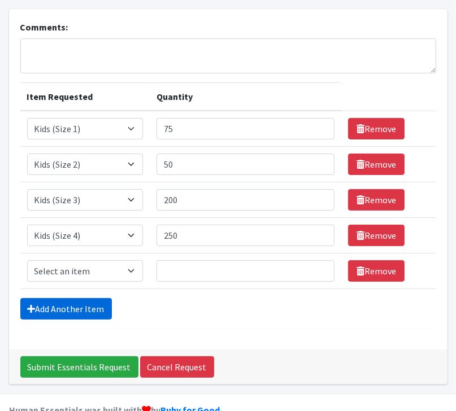
scroll to position [87, 0]
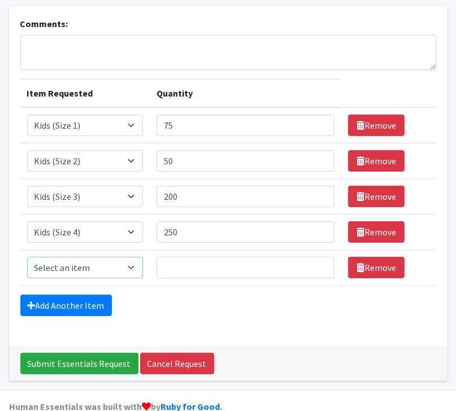
click at [132, 257] on select "Select an item Kids (Newborn) Kids (Size 1) Kids (Size 2) Kids (Size 3) Kids (S…" at bounding box center [85, 267] width 116 height 21
select select "3476"
click at [27, 257] on select "Select an item Kids (Newborn) Kids (Size 1) Kids (Size 2) Kids (Size 3) Kids (S…" at bounding box center [85, 267] width 116 height 21
click at [174, 257] on input "Quantity" at bounding box center [245, 267] width 178 height 21
type input "200"
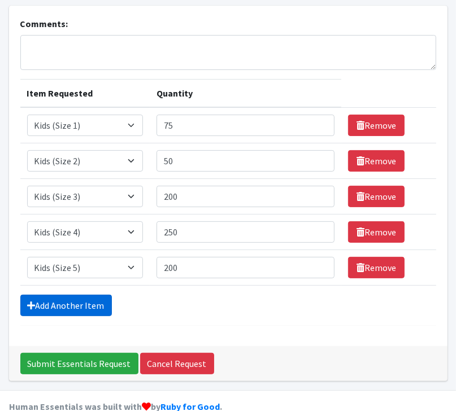
click at [63, 295] on link "Add Another Item" at bounding box center [66, 305] width 92 height 21
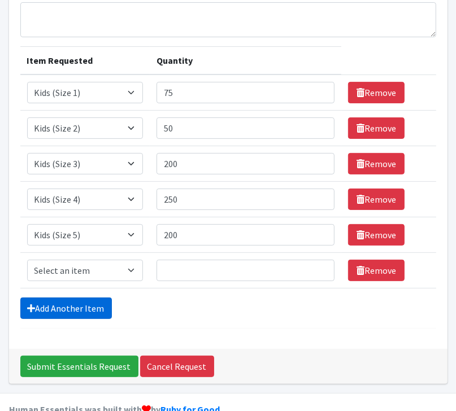
scroll to position [123, 0]
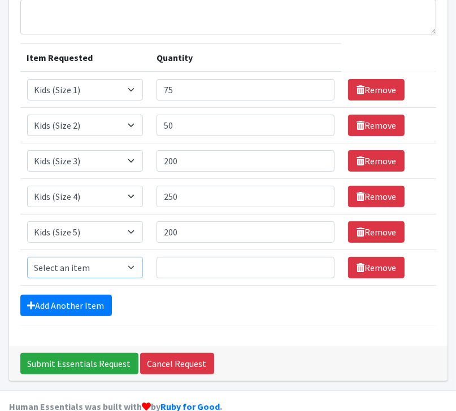
click at [130, 257] on select "Select an item Kids (Newborn) Kids (Size 1) Kids (Size 2) Kids (Size 3) Kids (S…" at bounding box center [85, 267] width 116 height 21
select select "3486"
click at [27, 257] on select "Select an item Kids (Newborn) Kids (Size 1) Kids (Size 2) Kids (Size 3) Kids (S…" at bounding box center [85, 267] width 116 height 21
click at [184, 257] on input "Quantity" at bounding box center [245, 267] width 178 height 21
type input "200"
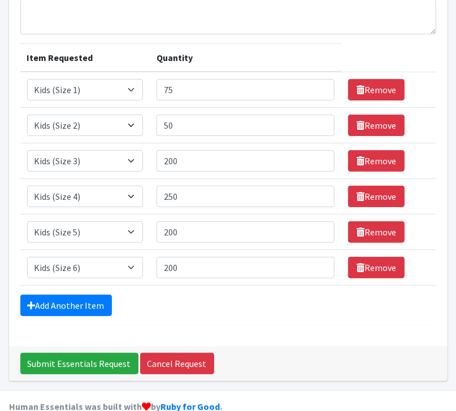
click at [132, 309] on div "Comments: Item Requested Quantity Item Requested Select an item Kids (Newborn) …" at bounding box center [228, 158] width 438 height 376
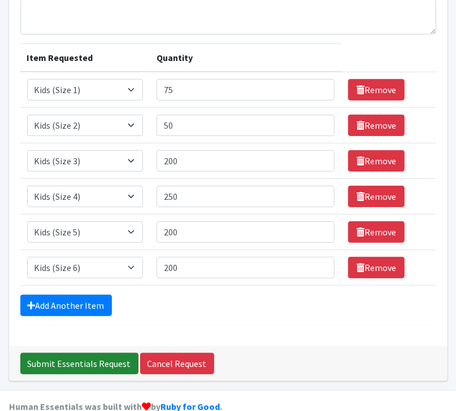
click at [51, 353] on input "Submit Essentials Request" at bounding box center [79, 363] width 118 height 21
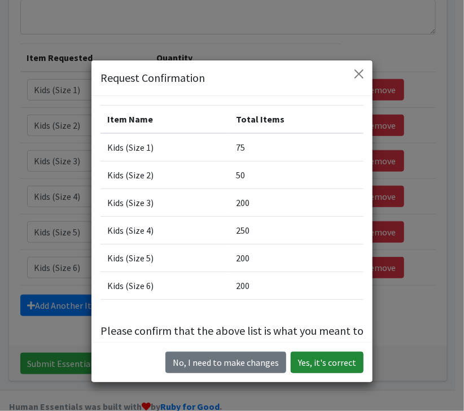
click at [317, 360] on button "Yes, it's correct" at bounding box center [327, 362] width 73 height 21
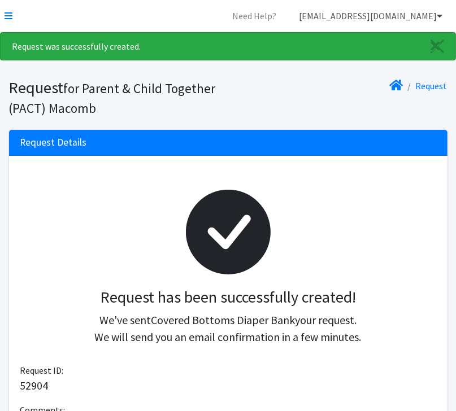
click at [436, 15] on link "[EMAIL_ADDRESS][DOMAIN_NAME]" at bounding box center [371, 16] width 162 height 23
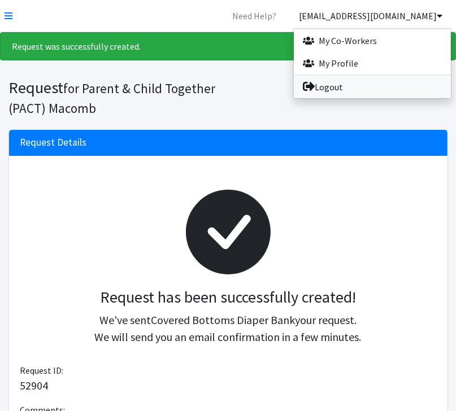
click at [349, 90] on link "Logout" at bounding box center [372, 87] width 157 height 23
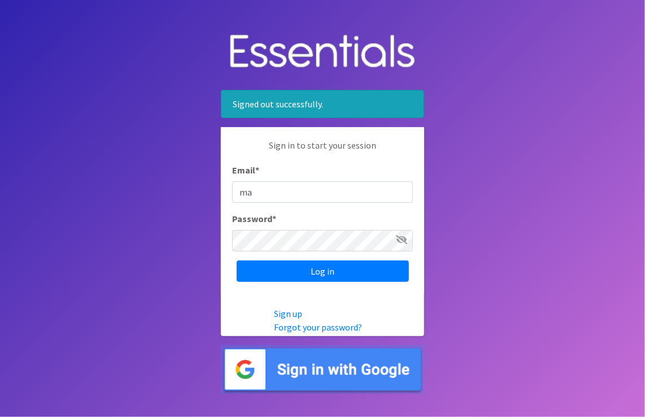
type input "m"
type input "[EMAIL_ADDRESS][DOMAIN_NAME]"
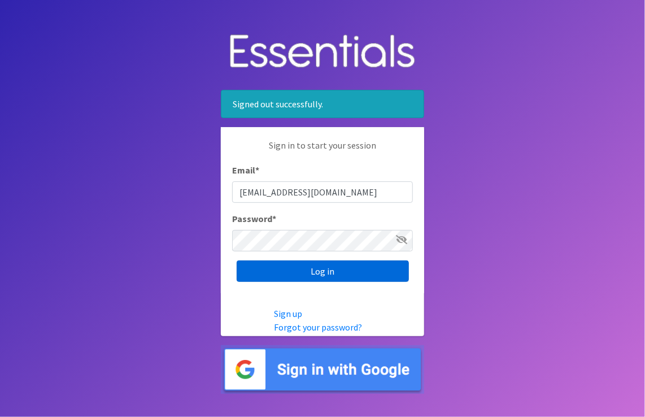
click at [325, 272] on input "Log in" at bounding box center [323, 270] width 172 height 21
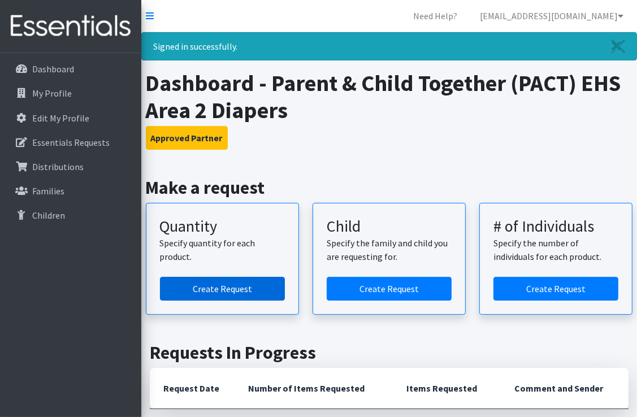
click at [226, 289] on link "Create Request" at bounding box center [222, 289] width 125 height 24
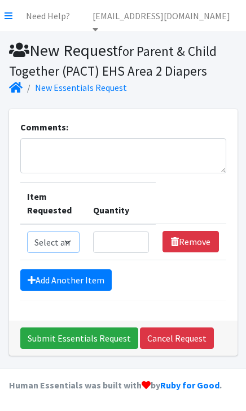
click at [50, 244] on select "Select an item Kids (Newborn) Kids (Size 1) Kids (Size 2) Kids (Size 3) Kids (S…" at bounding box center [53, 242] width 53 height 21
click at [27, 232] on select "Select an item Kids (Newborn) Kids (Size 1) Kids (Size 2) Kids (Size 3) Kids (S…" at bounding box center [53, 242] width 53 height 21
click at [67, 241] on select "Select an item Kids (Newborn) Kids (Size 1) Kids (Size 2) Kids (Size 3) Kids (S…" at bounding box center [53, 242] width 53 height 21
select select "3493"
click at [27, 232] on select "Select an item Kids (Newborn) Kids (Size 1) Kids (Size 2) Kids (Size 3) Kids (S…" at bounding box center [53, 242] width 53 height 21
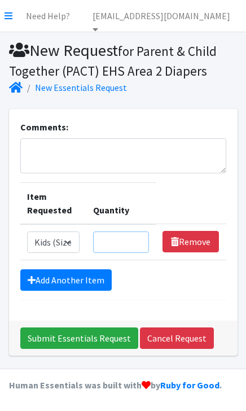
click at [115, 244] on input "Quantity" at bounding box center [121, 242] width 56 height 21
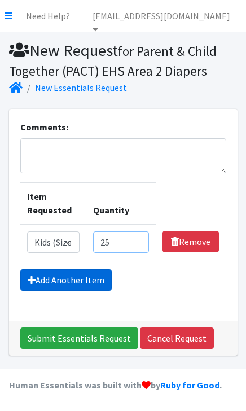
type input "25"
click at [51, 278] on link "Add Another Item" at bounding box center [66, 279] width 92 height 21
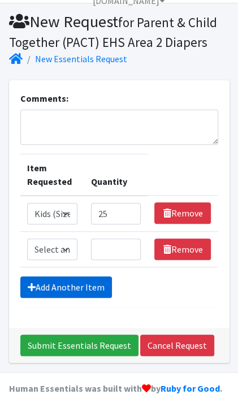
scroll to position [38, 0]
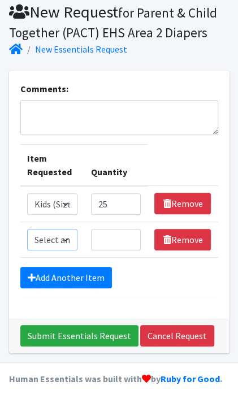
click at [67, 237] on select "Select an item Kids (Newborn) Kids (Size 1) Kids (Size 2) Kids (Size 3) Kids (S…" at bounding box center [52, 239] width 50 height 21
select select "3484"
click at [27, 229] on select "Select an item Kids (Newborn) Kids (Size 1) Kids (Size 2) Kids (Size 3) Kids (S…" at bounding box center [52, 239] width 50 height 21
click at [103, 237] on input "Quantity" at bounding box center [116, 239] width 50 height 21
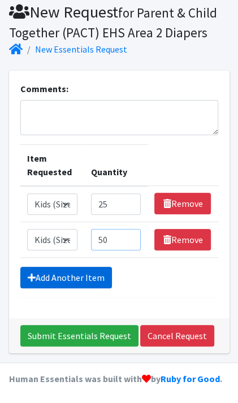
type input "50"
click at [70, 275] on link "Add Another Item" at bounding box center [66, 277] width 92 height 21
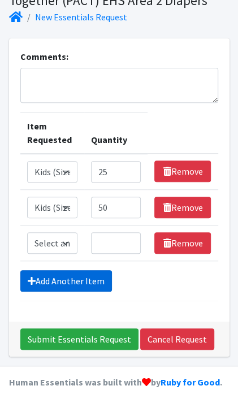
scroll to position [74, 0]
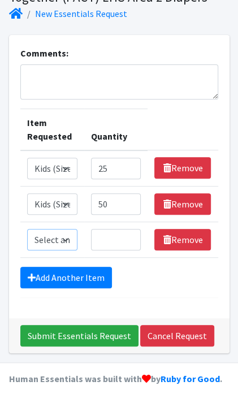
click at [50, 236] on select "Select an item Kids (Newborn) Kids (Size 1) Kids (Size 2) Kids (Size 3) Kids (S…" at bounding box center [52, 239] width 50 height 21
select select "3476"
click at [27, 229] on select "Select an item Kids (Newborn) Kids (Size 1) Kids (Size 2) Kids (Size 3) Kids (S…" at bounding box center [52, 239] width 50 height 21
click at [99, 239] on input "Quantity" at bounding box center [116, 239] width 50 height 21
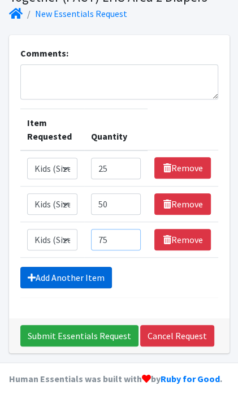
type input "75"
click at [66, 273] on link "Add Another Item" at bounding box center [66, 277] width 92 height 21
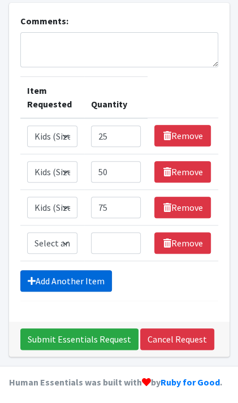
scroll to position [110, 0]
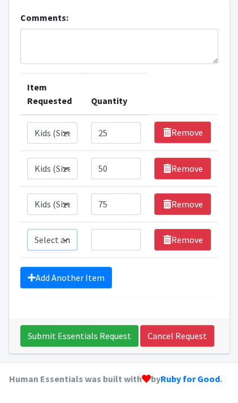
click at [58, 233] on select "Select an item Kids (Newborn) Kids (Size 1) Kids (Size 2) Kids (Size 3) Kids (S…" at bounding box center [52, 239] width 50 height 21
select select "3486"
click at [27, 229] on select "Select an item Kids (Newborn) Kids (Size 1) Kids (Size 2) Kids (Size 3) Kids (S…" at bounding box center [52, 239] width 50 height 21
click at [114, 241] on input "Quantity" at bounding box center [116, 239] width 50 height 21
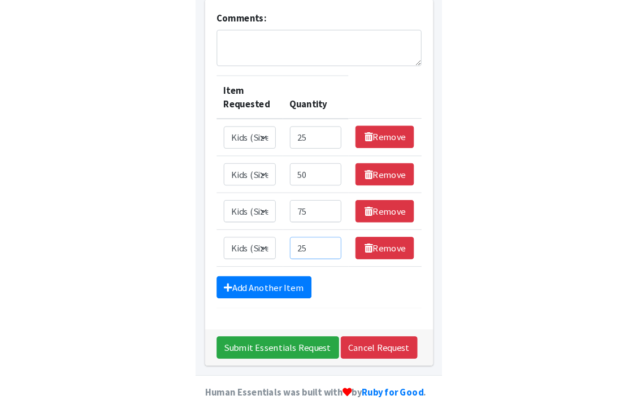
scroll to position [66, 0]
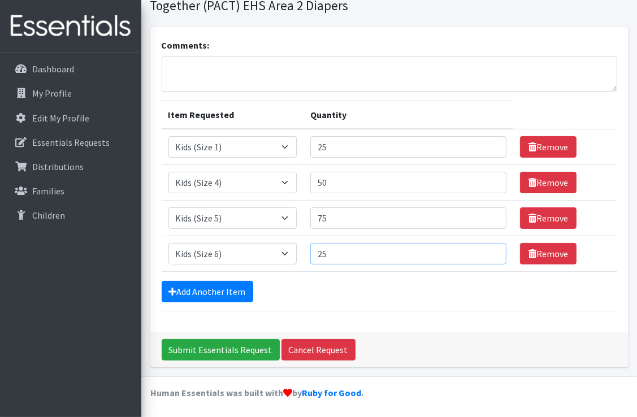
type input "25"
click at [202, 290] on link "Add Another Item" at bounding box center [208, 291] width 92 height 21
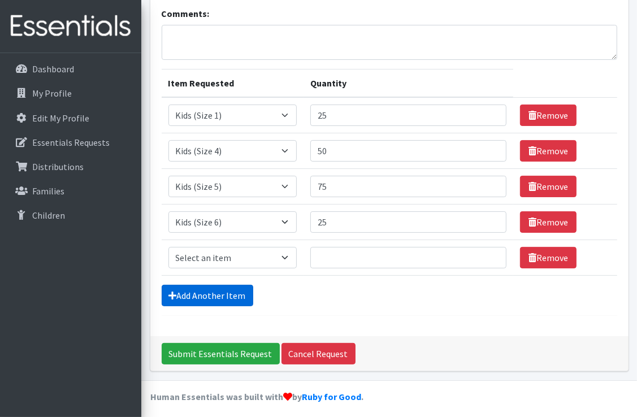
scroll to position [101, 0]
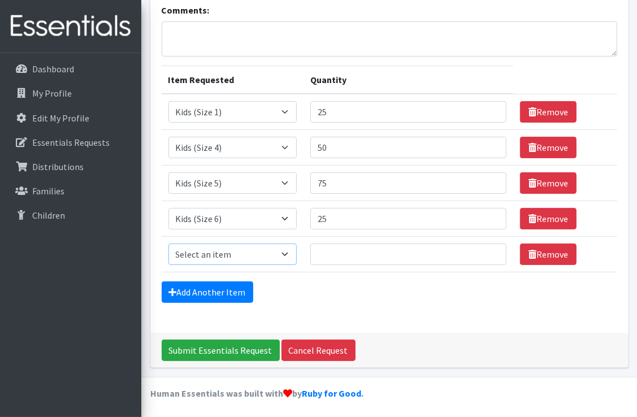
click at [284, 251] on select "Select an item Kids (Newborn) Kids (Size 1) Kids (Size 2) Kids (Size 3) Kids (S…" at bounding box center [232, 253] width 128 height 21
click at [531, 260] on link "Remove" at bounding box center [548, 253] width 56 height 21
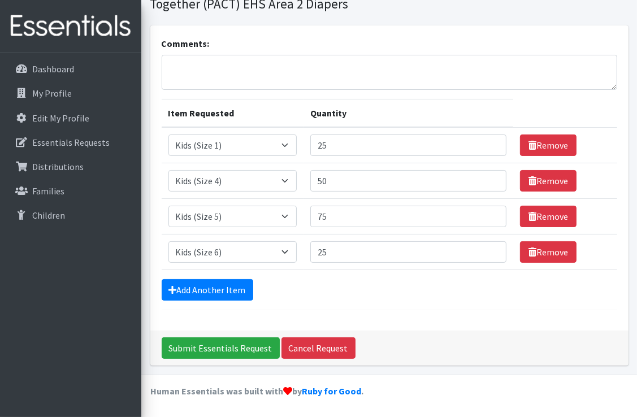
scroll to position [66, 0]
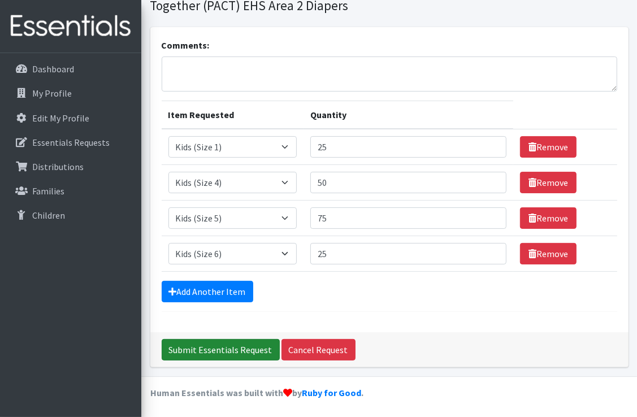
click at [209, 347] on input "Submit Essentials Request" at bounding box center [221, 349] width 118 height 21
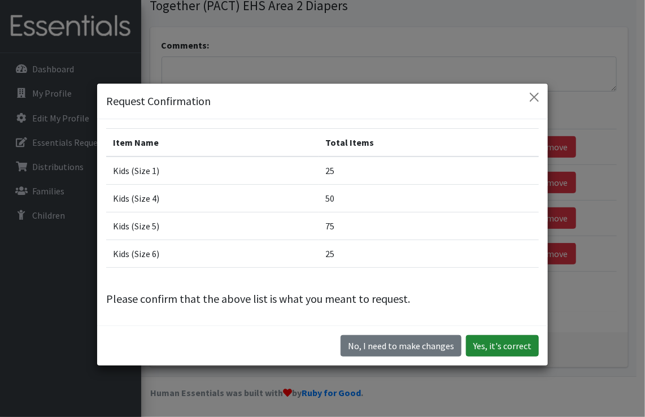
click at [500, 341] on button "Yes, it's correct" at bounding box center [502, 345] width 73 height 21
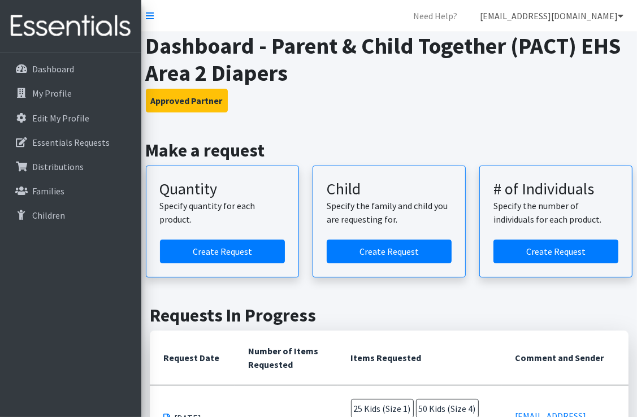
click at [623, 12] on link "[EMAIL_ADDRESS][DOMAIN_NAME]" at bounding box center [552, 16] width 162 height 23
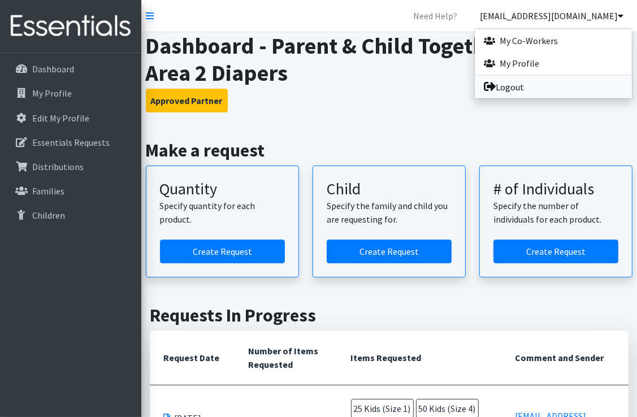
click at [526, 86] on link "Logout" at bounding box center [552, 87] width 157 height 23
